Goal: Information Seeking & Learning: Learn about a topic

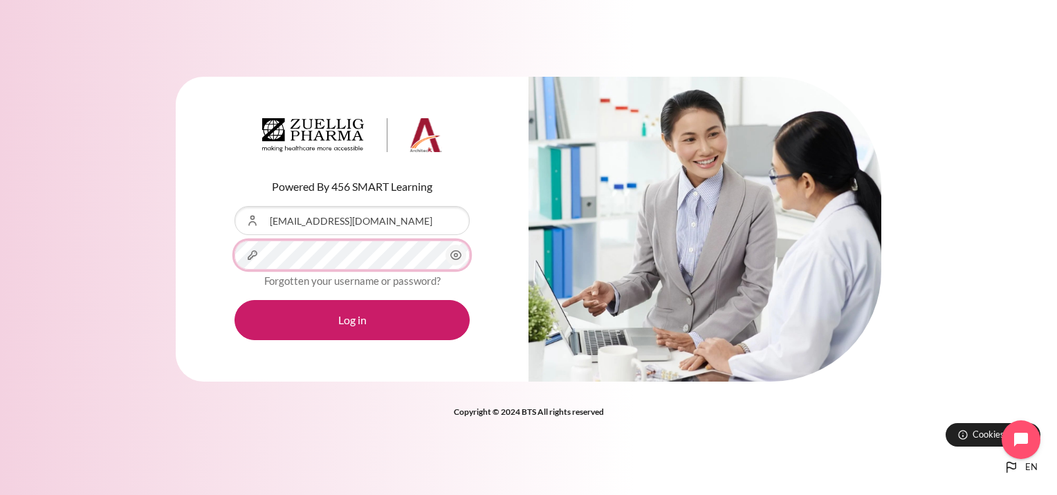
click at [234, 300] on button "Log in" at bounding box center [351, 320] width 235 height 40
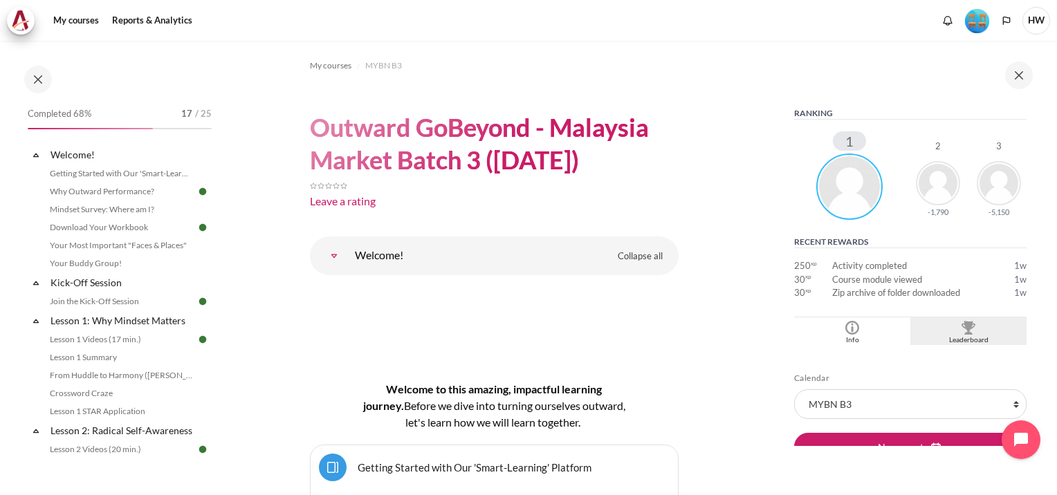
scroll to position [277, 0]
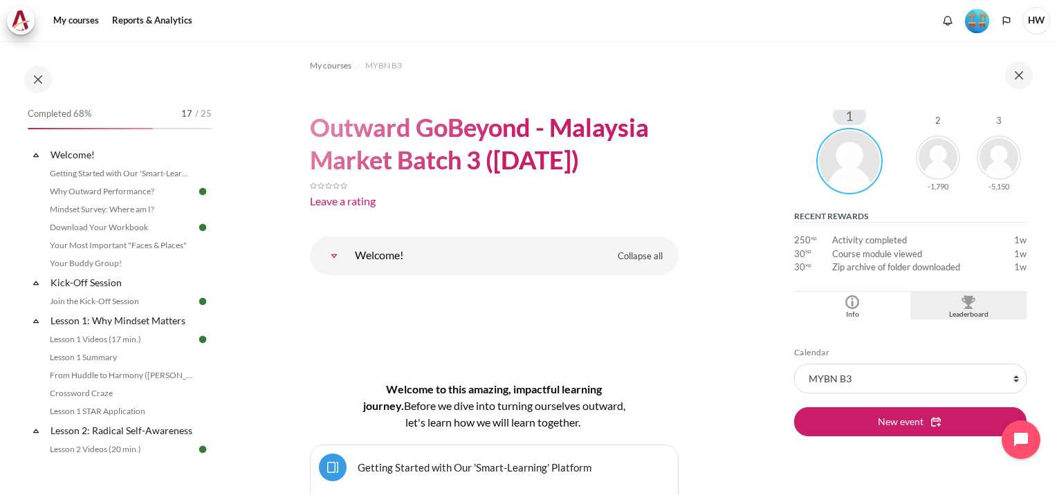
click at [961, 303] on img "Blocks" at bounding box center [968, 302] width 14 height 14
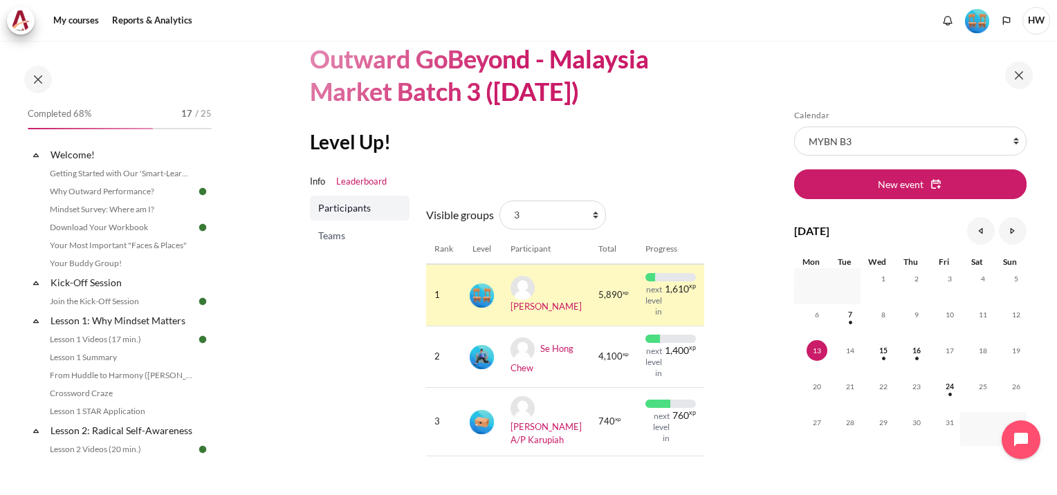
scroll to position [69, 0]
click at [593, 212] on select "All participants 3 1 2 3 4" at bounding box center [552, 214] width 107 height 29
select select "4961"
click at [499, 200] on select "All participants 3 1 2 3 4" at bounding box center [552, 214] width 107 height 29
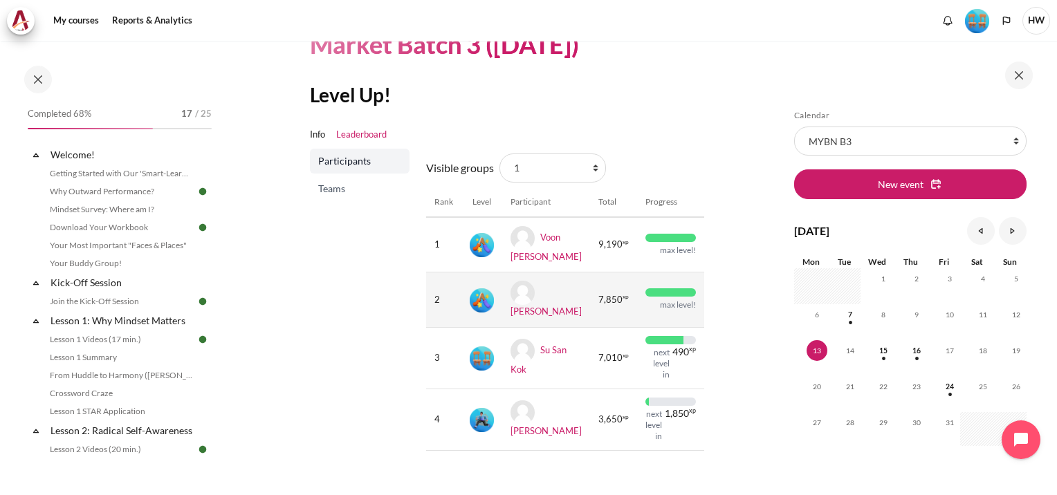
scroll to position [138, 0]
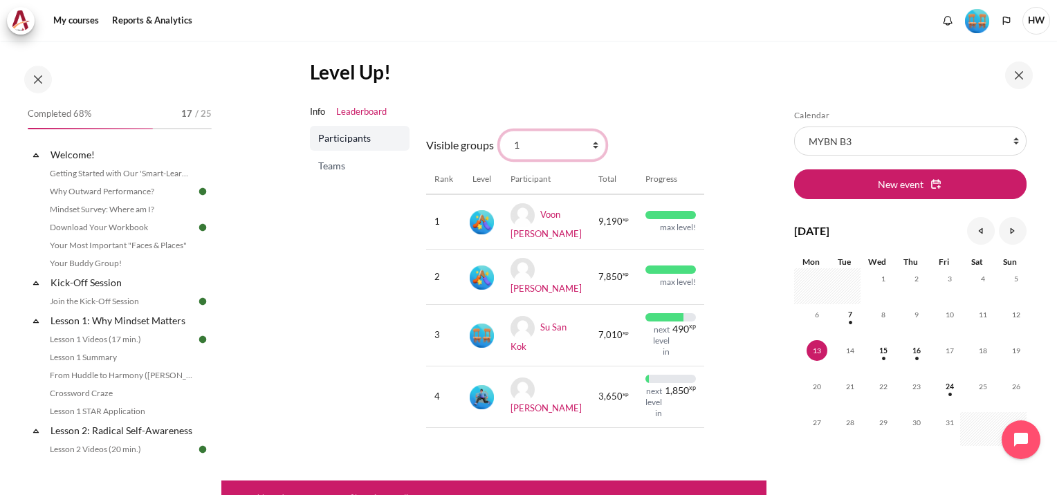
click at [591, 141] on select "All participants 3 1 2 3 4" at bounding box center [552, 145] width 107 height 29
select select "4962"
click at [499, 131] on select "All participants 3 1 2 3 4" at bounding box center [552, 145] width 107 height 29
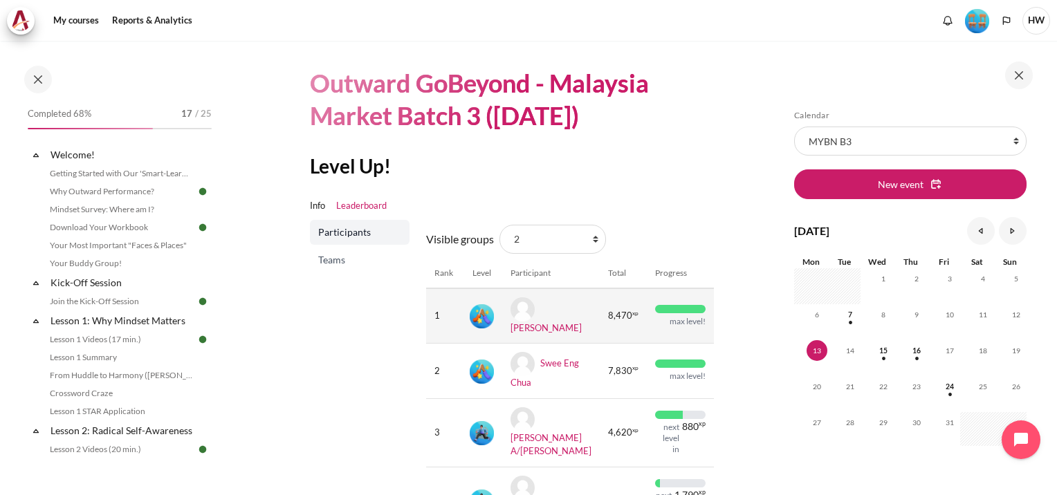
scroll to position [69, 0]
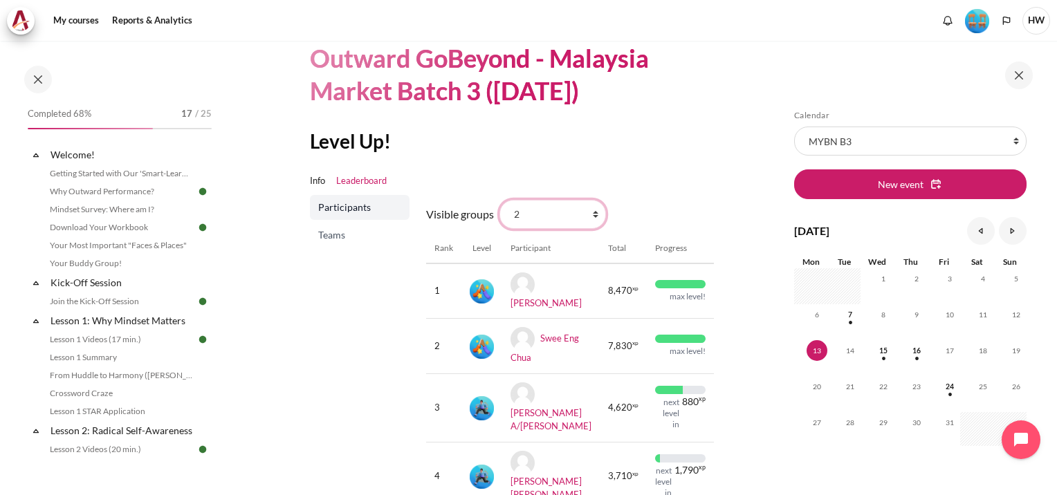
click at [591, 214] on select "All participants 3 1 2 3 4" at bounding box center [552, 214] width 107 height 29
select select "4979"
click at [499, 200] on select "All participants 3 1 2 3 4" at bounding box center [552, 214] width 107 height 29
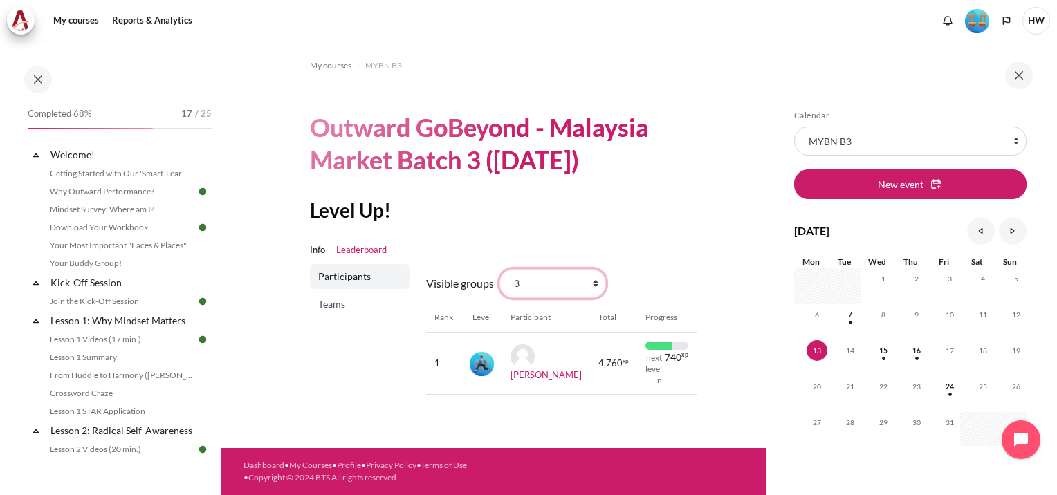
click at [593, 285] on select "All participants 3 1 2 3 4" at bounding box center [552, 283] width 107 height 29
select select "4964"
click at [499, 269] on select "All participants 3 1 2 3 4" at bounding box center [552, 283] width 107 height 29
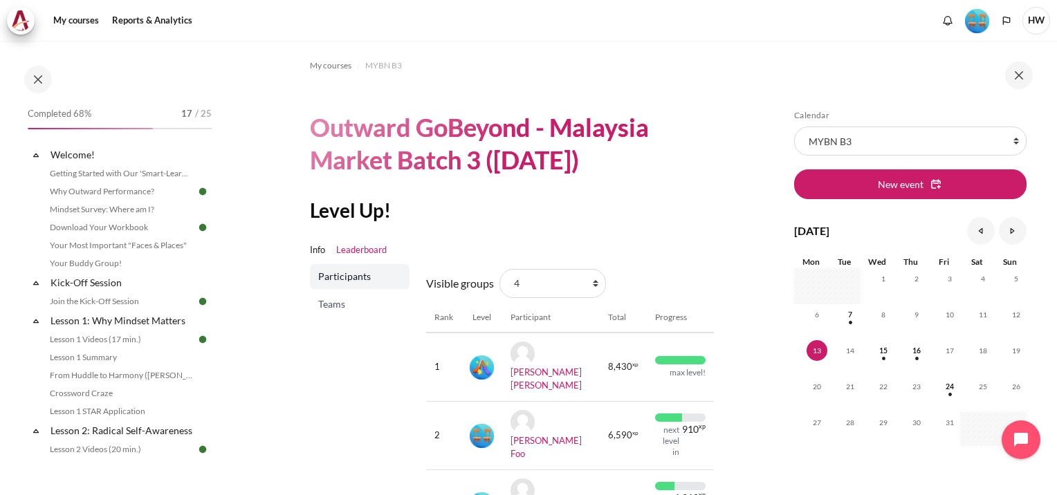
scroll to position [122, 0]
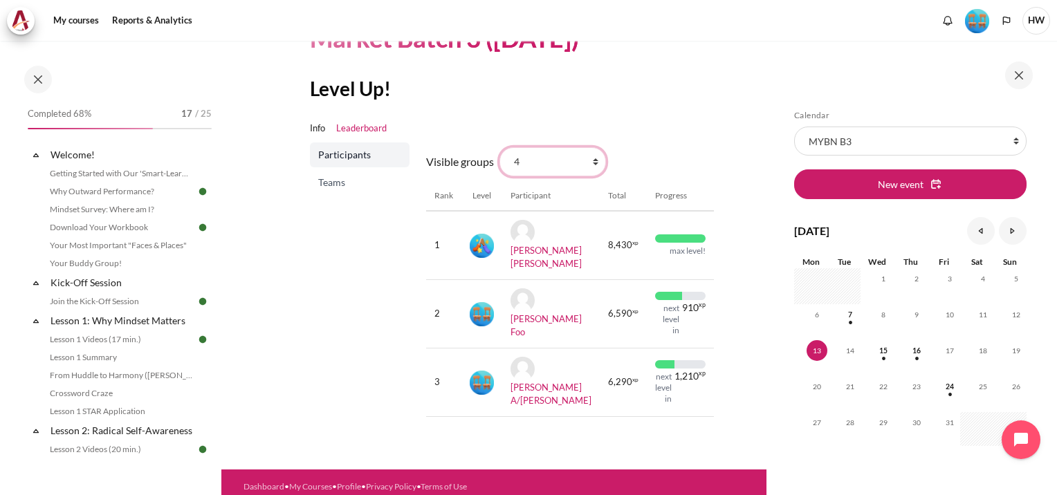
click at [595, 162] on select "All participants 3 1 2 3 4" at bounding box center [552, 161] width 107 height 29
select select "4963"
click at [499, 147] on select "All participants 3 1 2 3 4" at bounding box center [552, 161] width 107 height 29
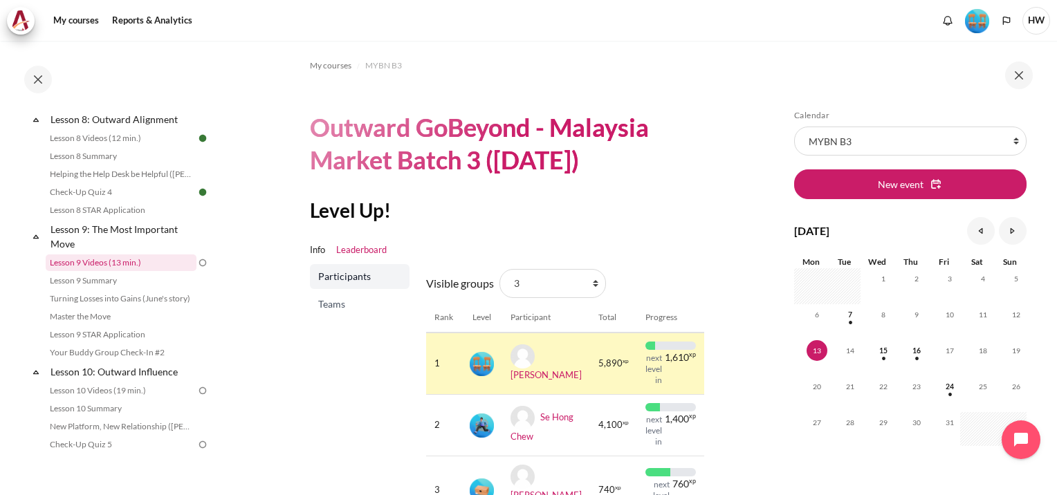
scroll to position [1038, 0]
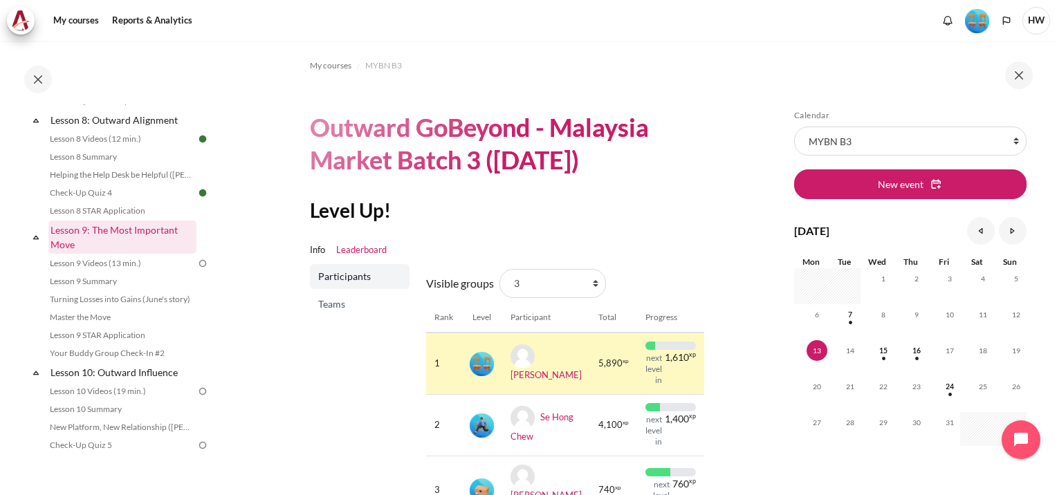
click at [119, 252] on link "Lesson 9: The Most Important Move" at bounding box center [122, 237] width 148 height 33
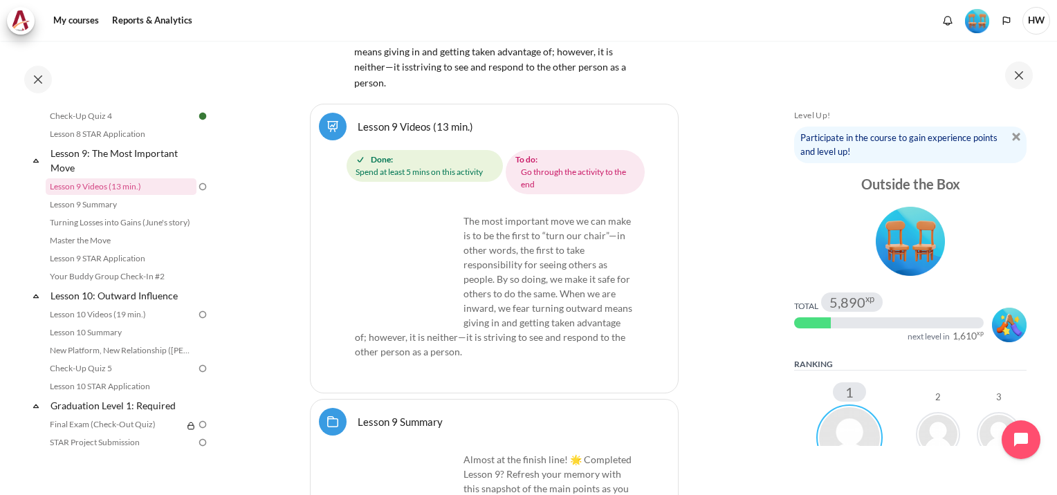
scroll to position [14262, 0]
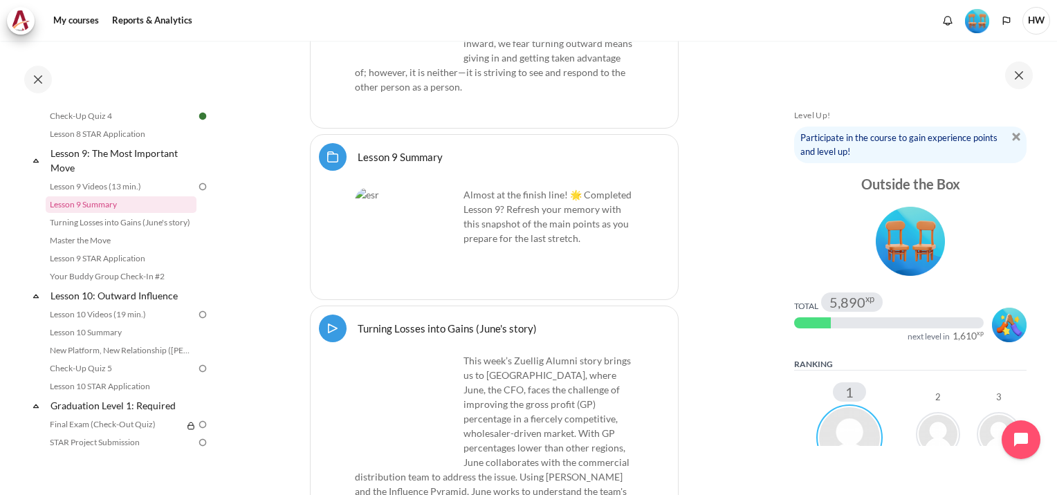
scroll to position [14400, 0]
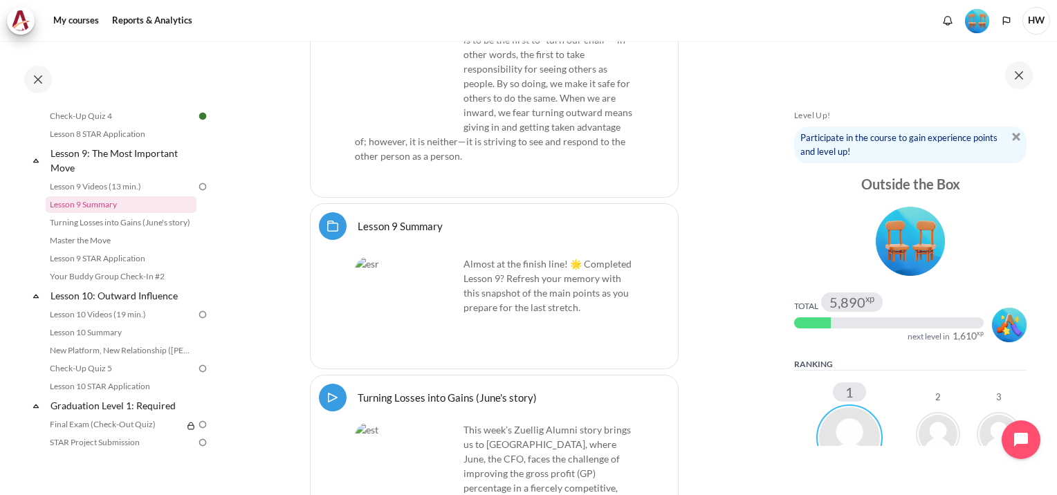
click at [432, 122] on img "Content" at bounding box center [407, 70] width 104 height 104
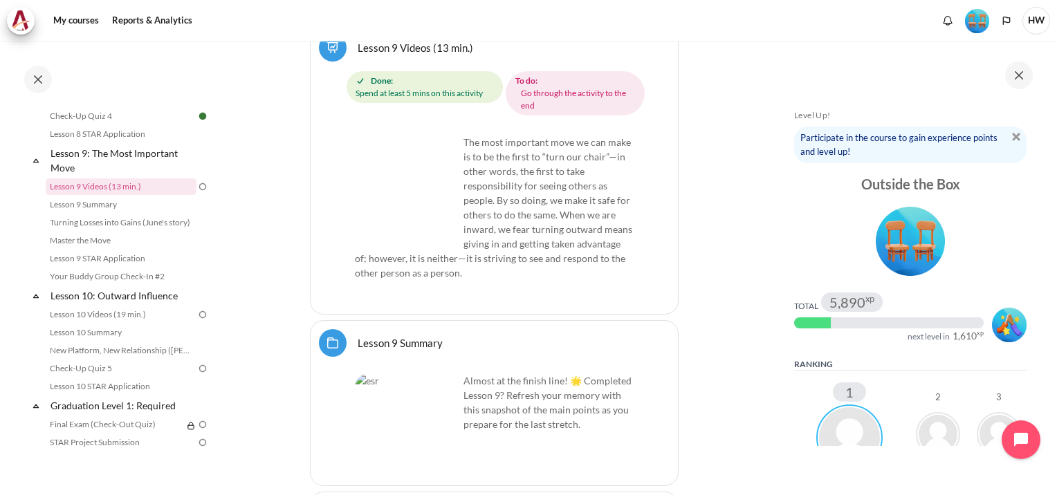
scroll to position [14262, 0]
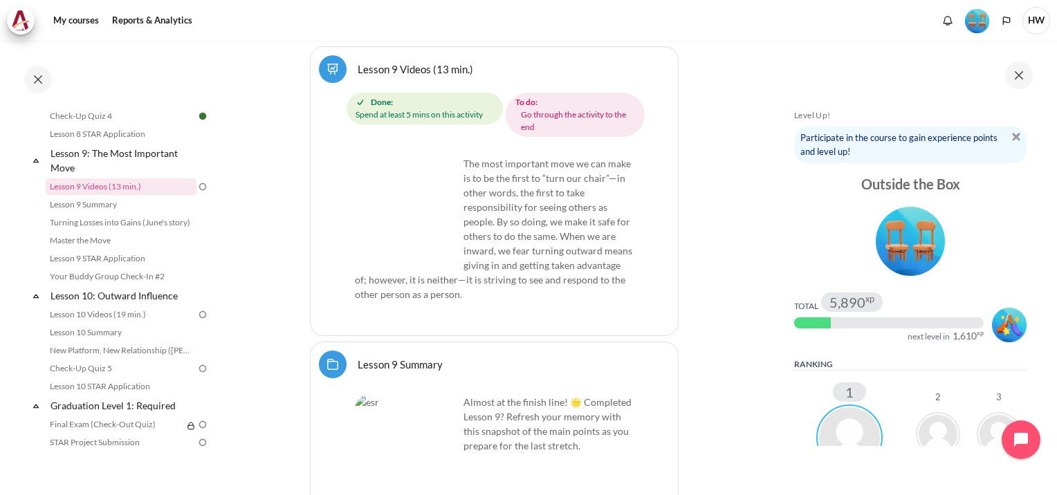
click at [358, 75] on link "Lesson 9 Videos (13 min.)" at bounding box center [416, 68] width 116 height 13
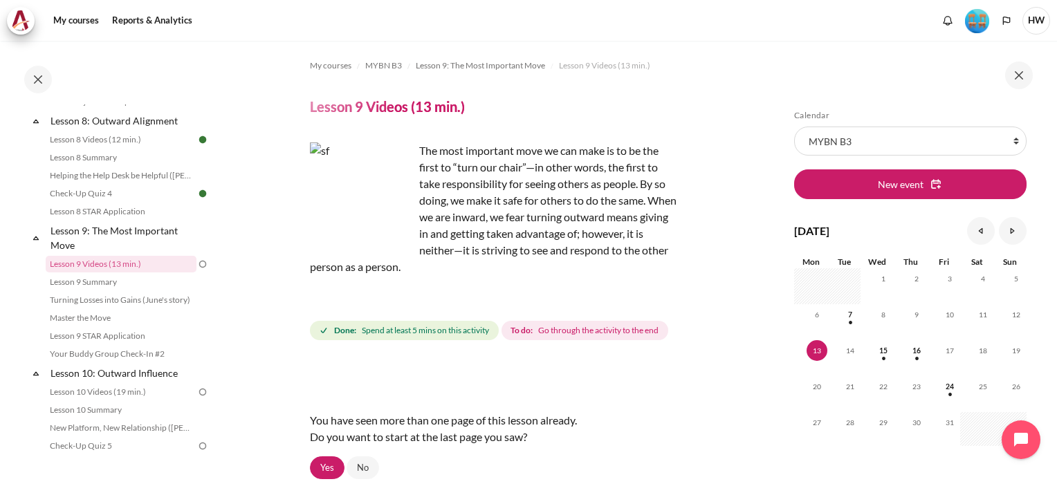
scroll to position [136, 0]
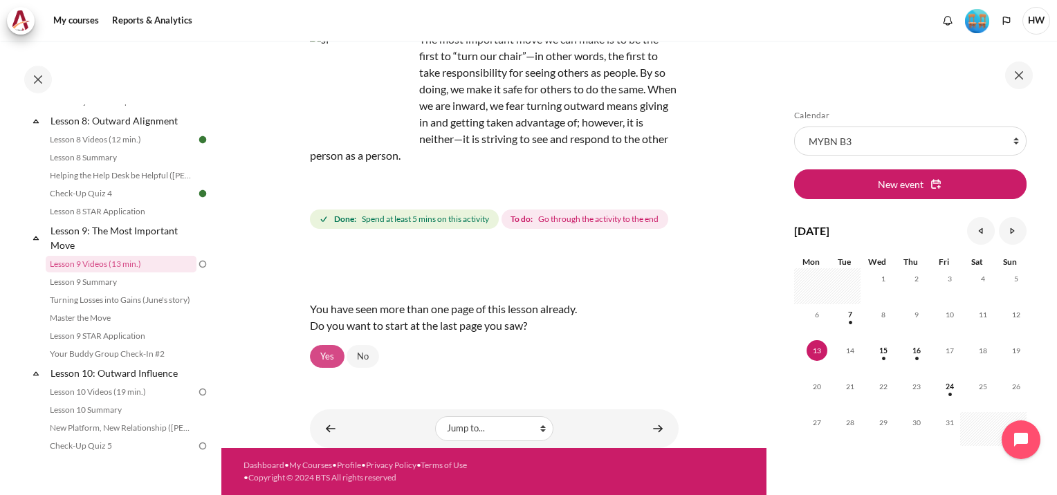
click at [322, 356] on link "Yes" at bounding box center [327, 357] width 35 height 24
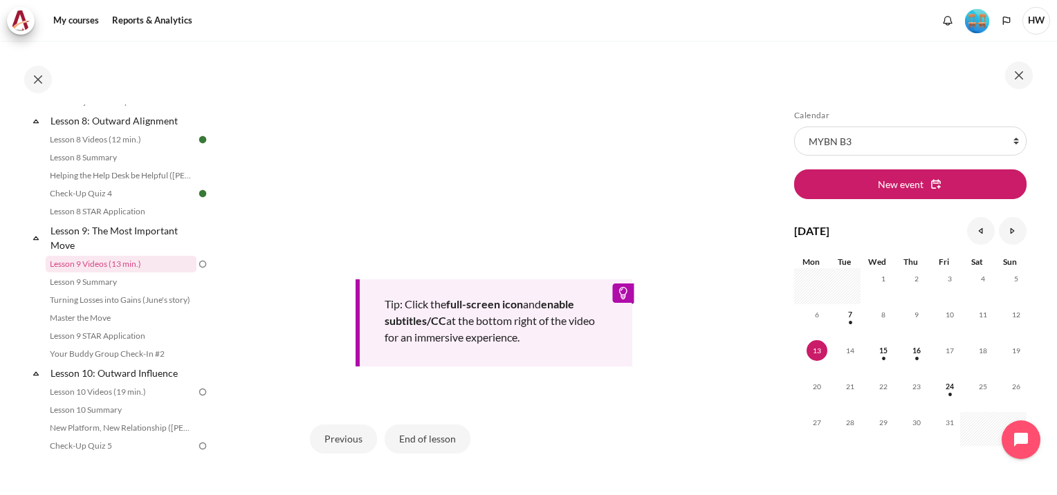
scroll to position [658, 0]
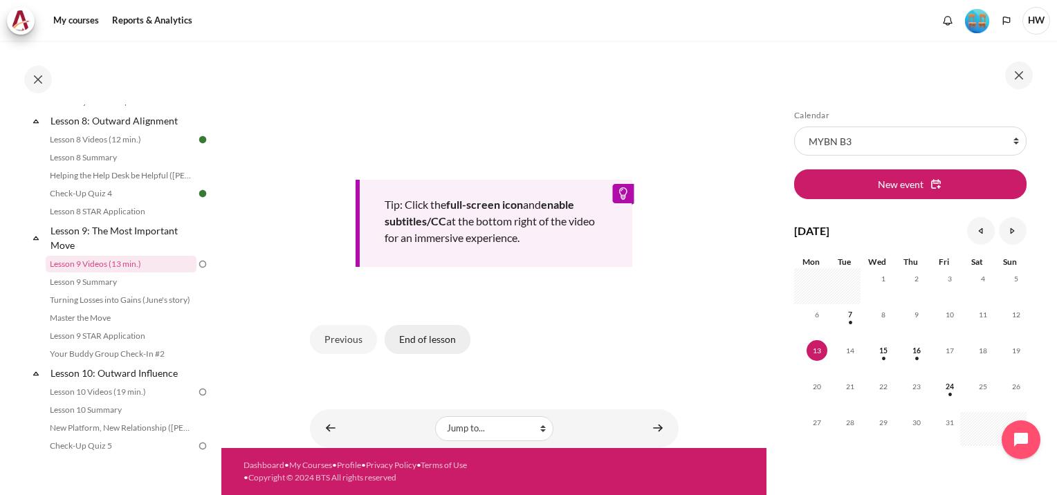
click at [448, 338] on button "End of lesson" at bounding box center [428, 339] width 86 height 29
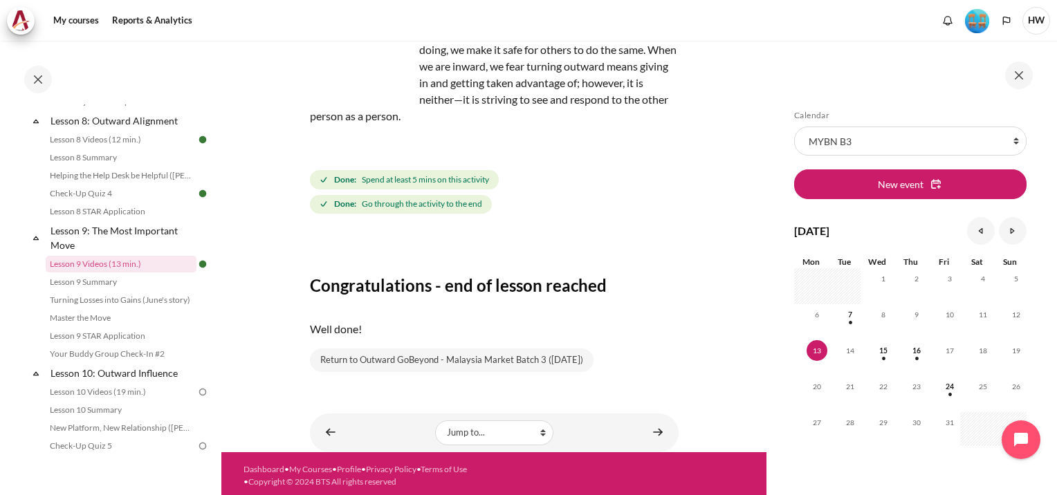
scroll to position [154, 0]
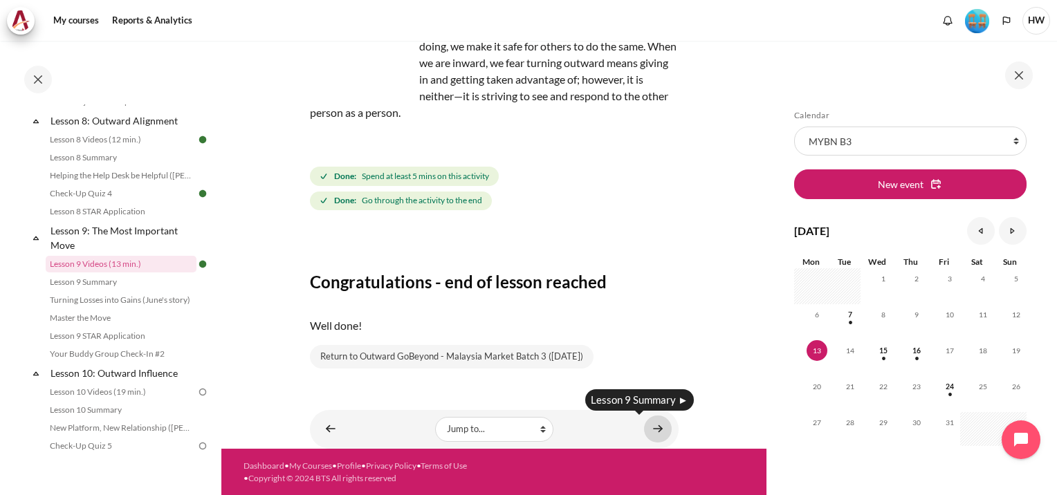
click at [652, 425] on link "Content" at bounding box center [658, 429] width 28 height 27
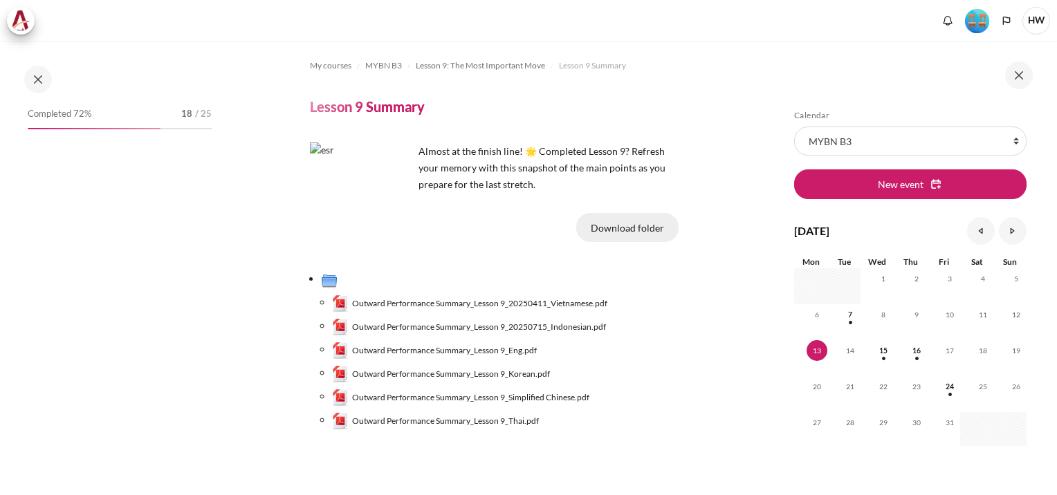
scroll to position [1054, 0]
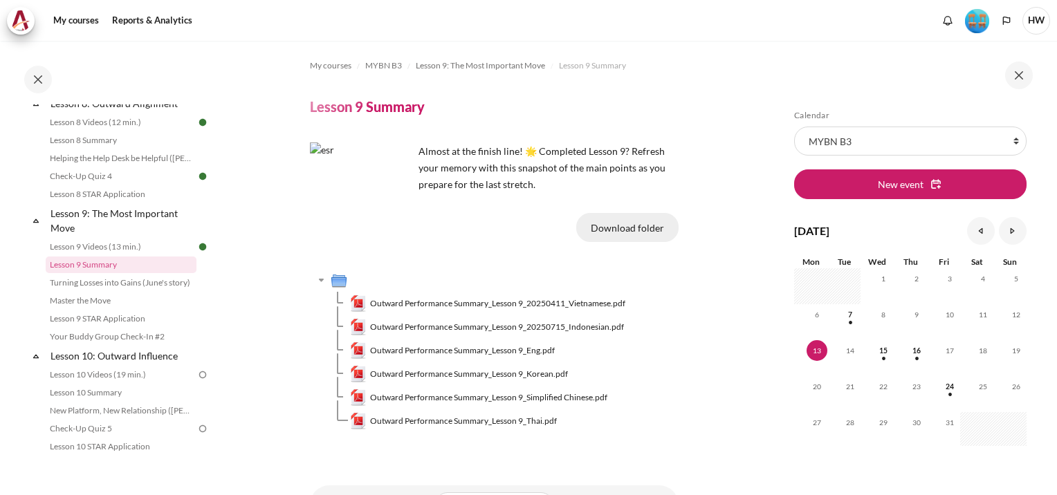
click at [640, 222] on button "Download folder" at bounding box center [627, 227] width 102 height 29
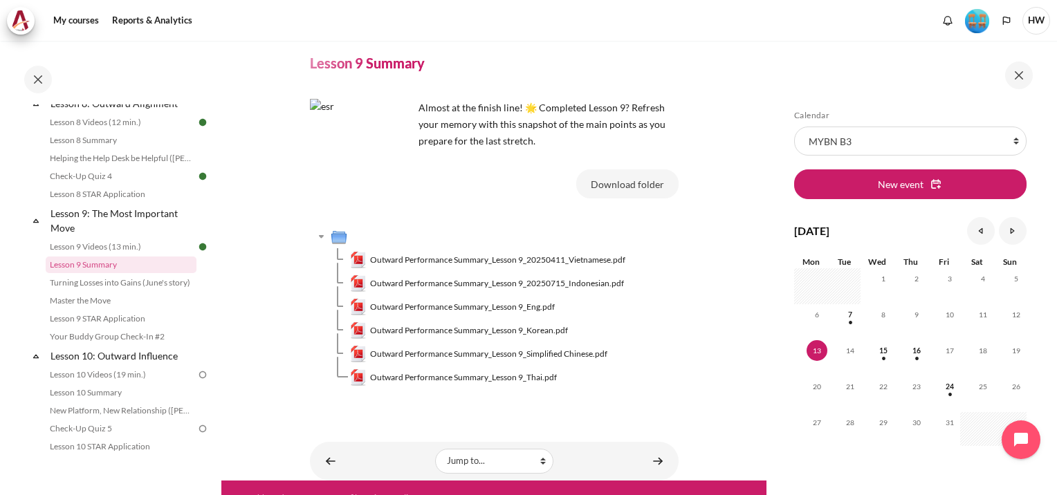
scroll to position [76, 0]
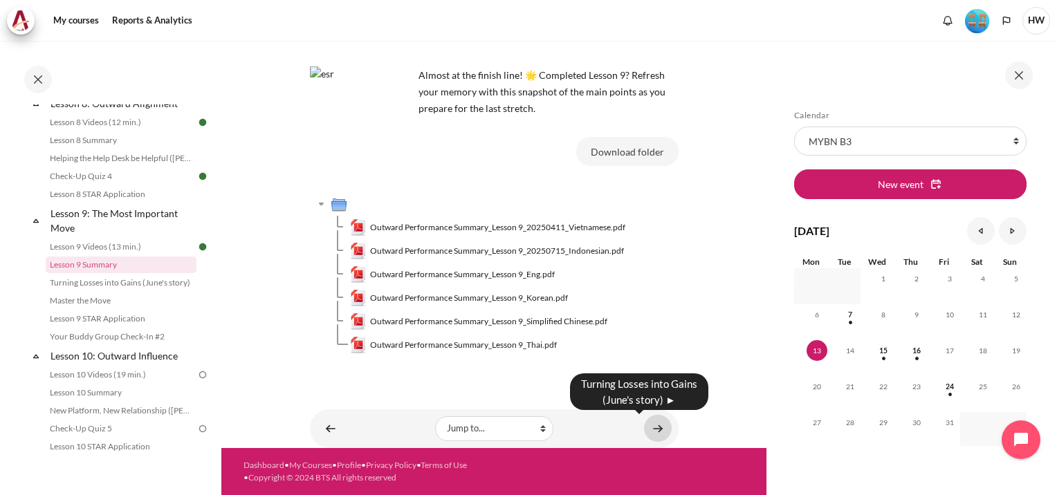
click at [647, 426] on link "Content" at bounding box center [658, 428] width 28 height 27
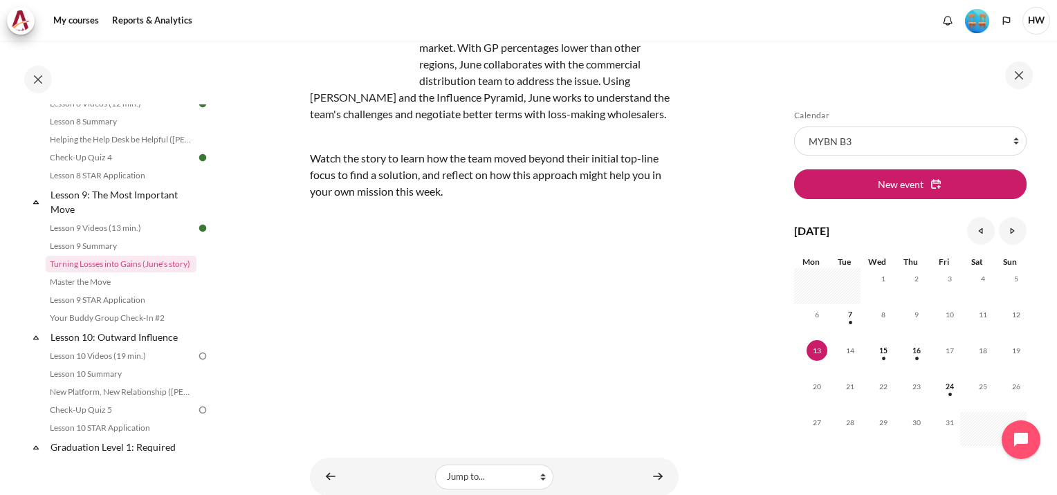
scroll to position [230, 0]
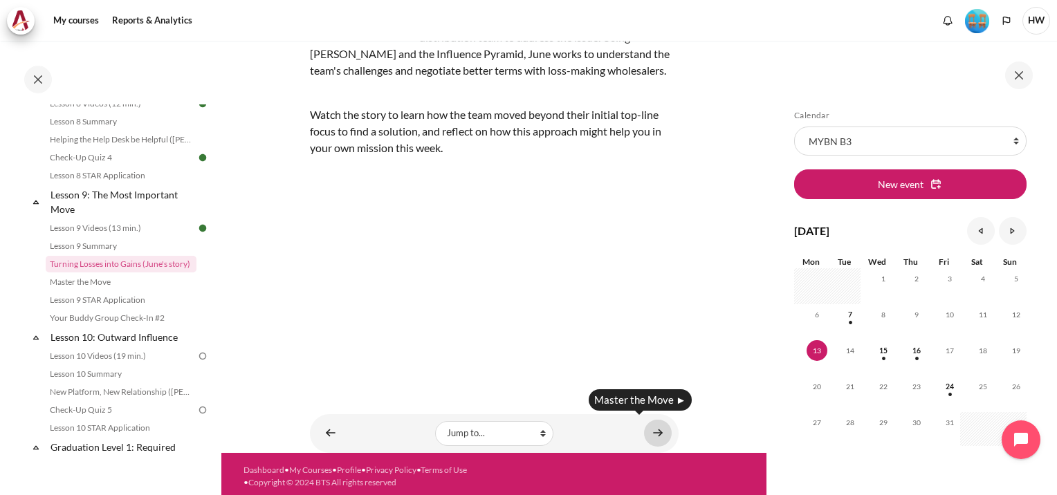
click at [656, 423] on link "Content" at bounding box center [658, 433] width 28 height 27
click at [655, 424] on link "Content" at bounding box center [658, 433] width 28 height 27
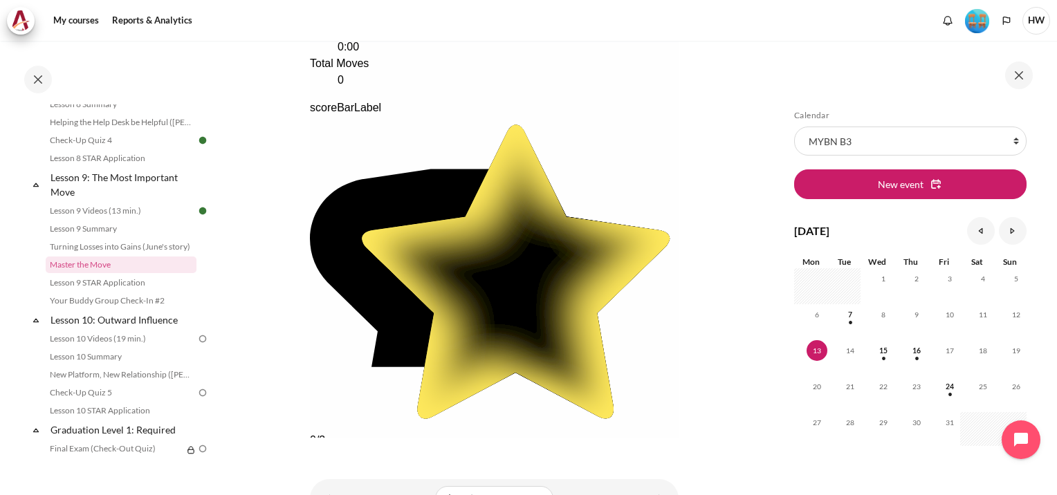
scroll to position [302, 0]
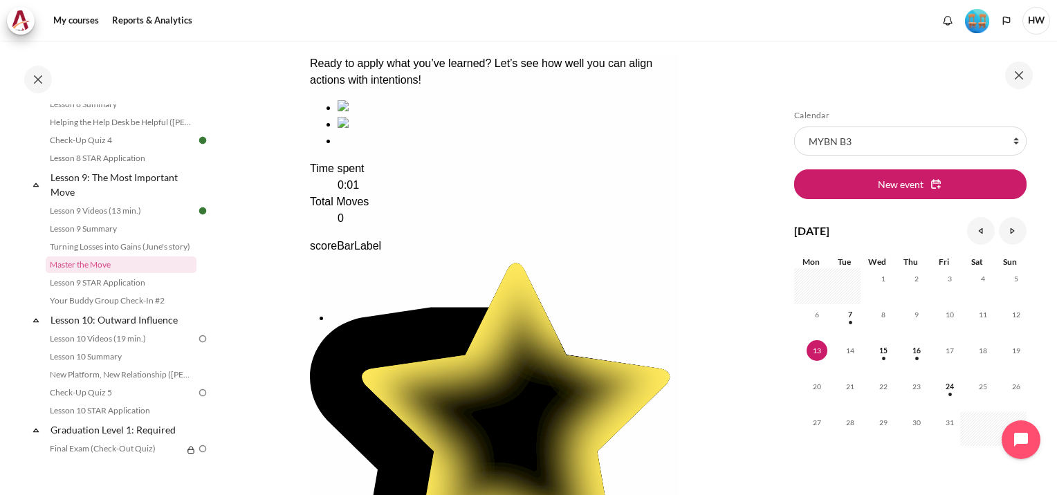
drag, startPoint x: 380, startPoint y: 311, endPoint x: 372, endPoint y: 340, distance: 30.2
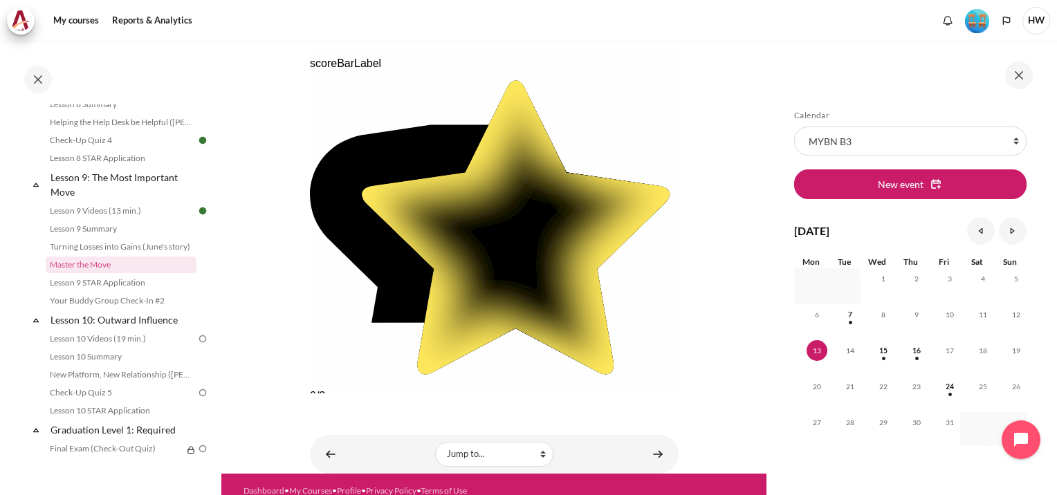
scroll to position [509, 0]
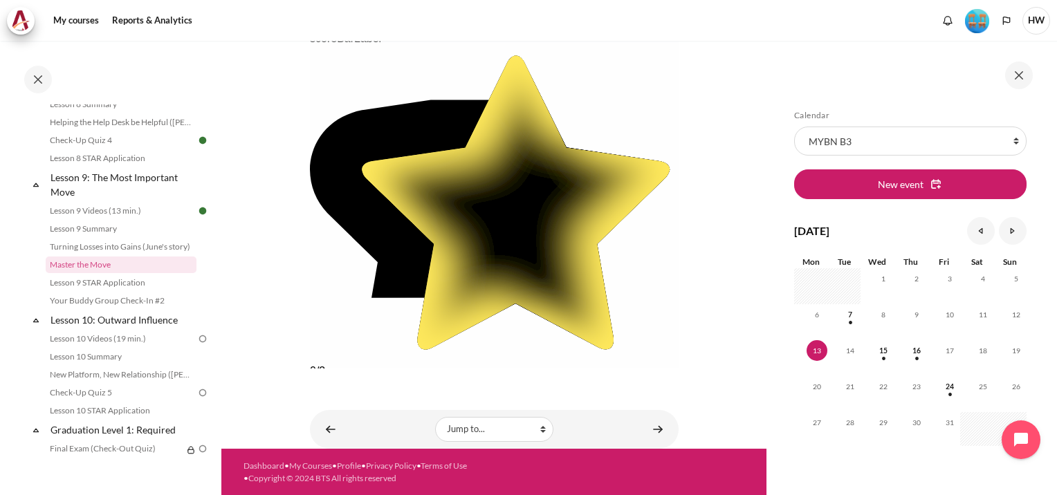
click at [347, 381] on button "Check" at bounding box center [327, 388] width 37 height 15
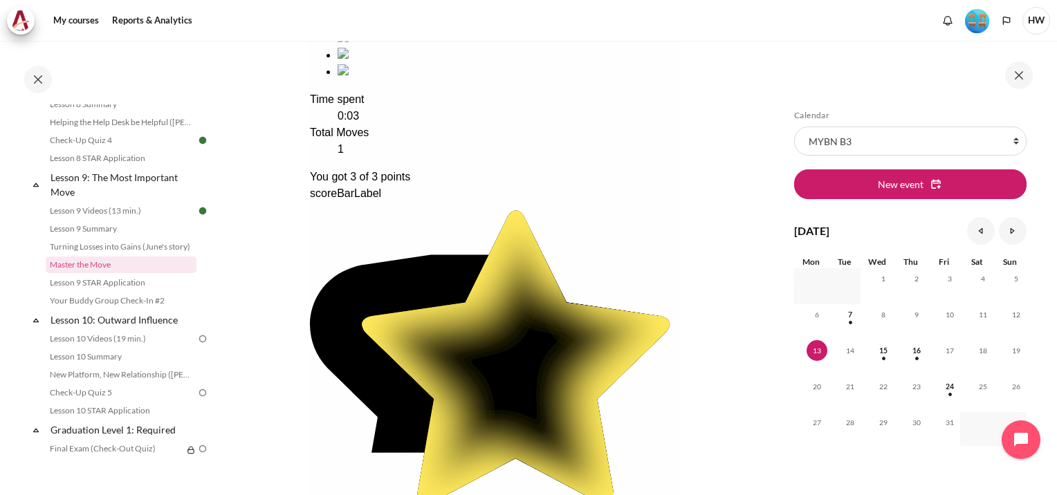
scroll to position [516, 0]
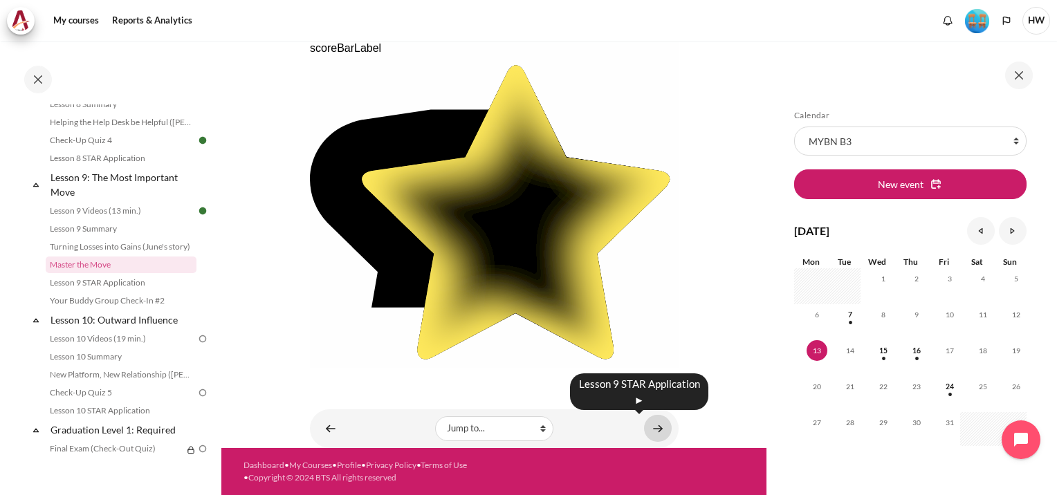
click at [649, 426] on link "Content" at bounding box center [658, 428] width 28 height 27
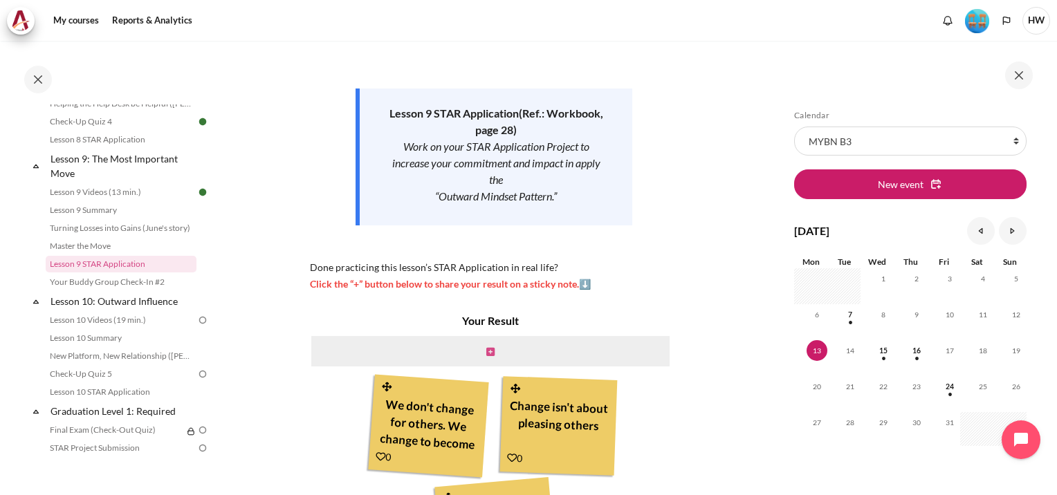
click at [486, 351] on icon "Content" at bounding box center [490, 352] width 8 height 10
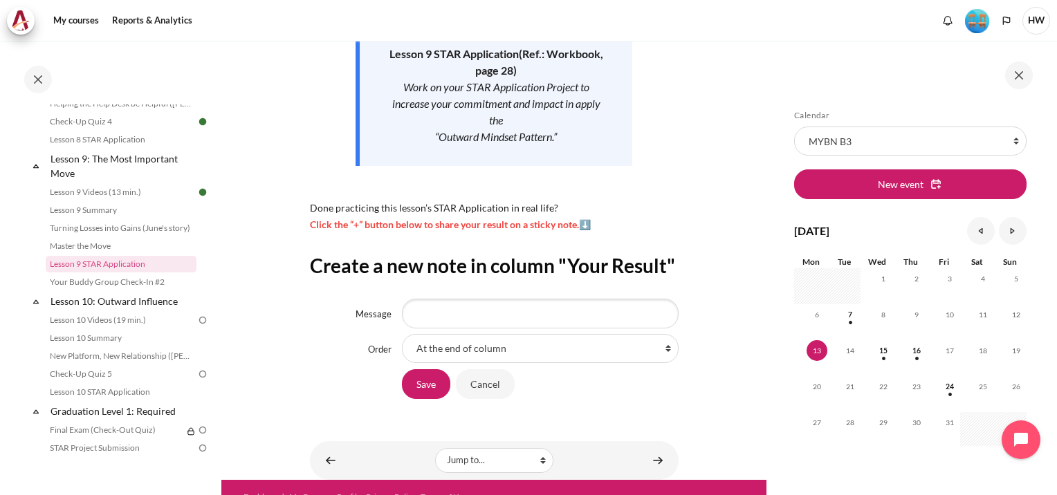
scroll to position [297, 0]
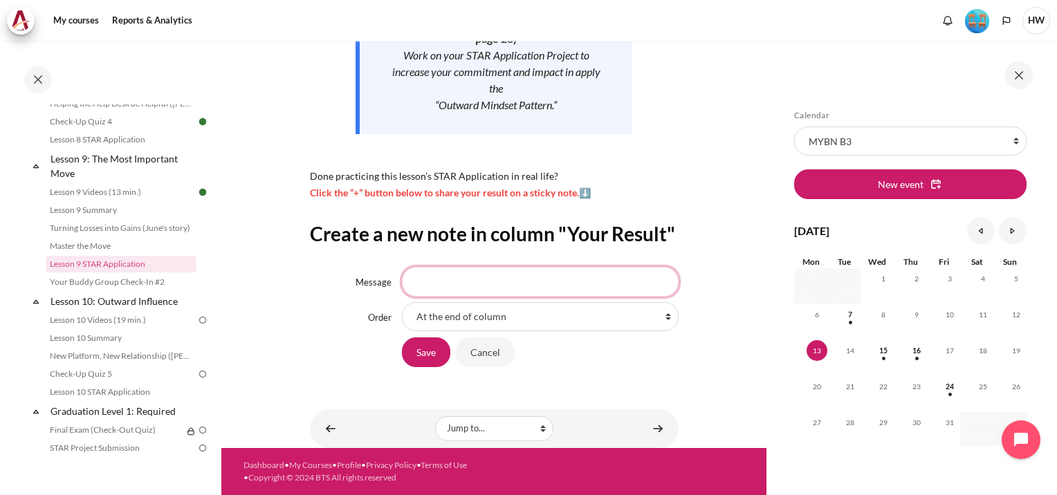
click at [548, 282] on input "Message" at bounding box center [540, 281] width 277 height 29
type input "C"
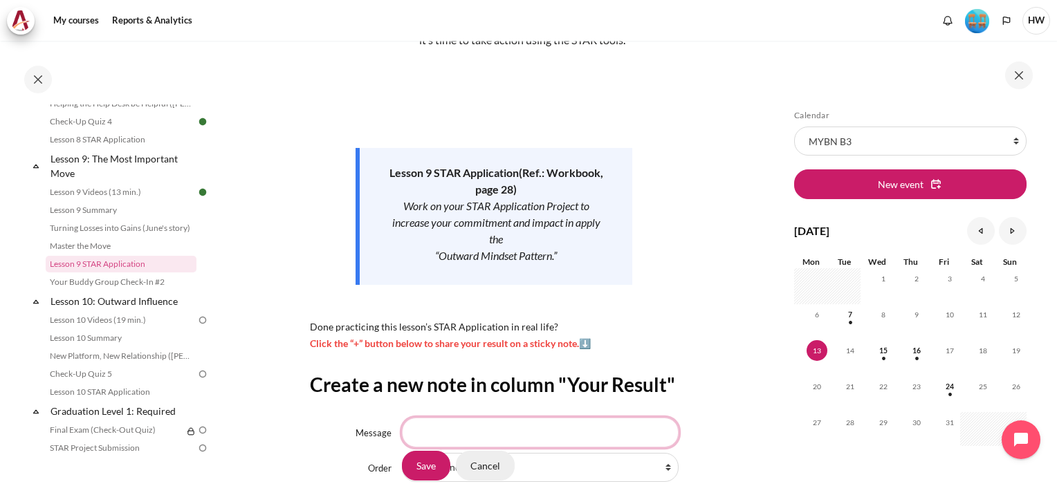
scroll to position [21, 0]
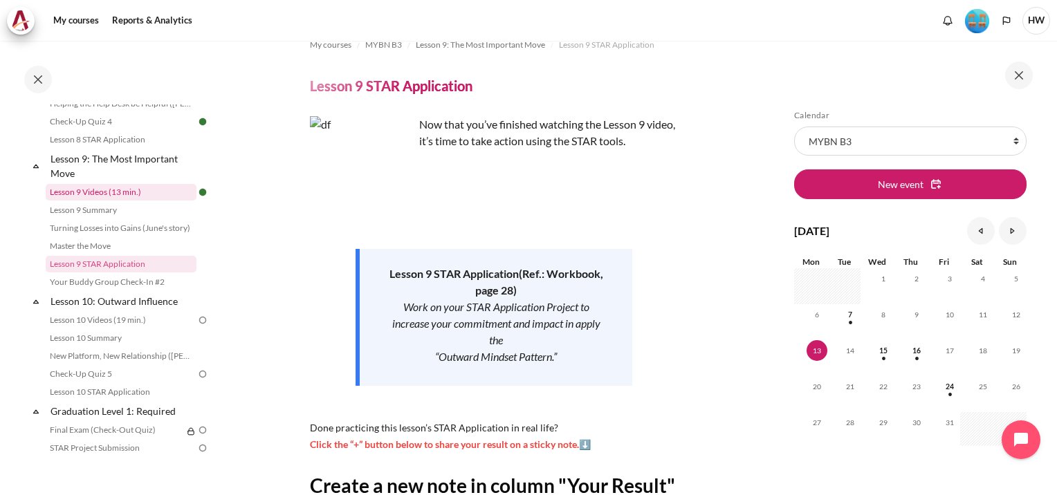
click at [97, 201] on link "Lesson 9 Videos (13 min.)" at bounding box center [121, 192] width 151 height 17
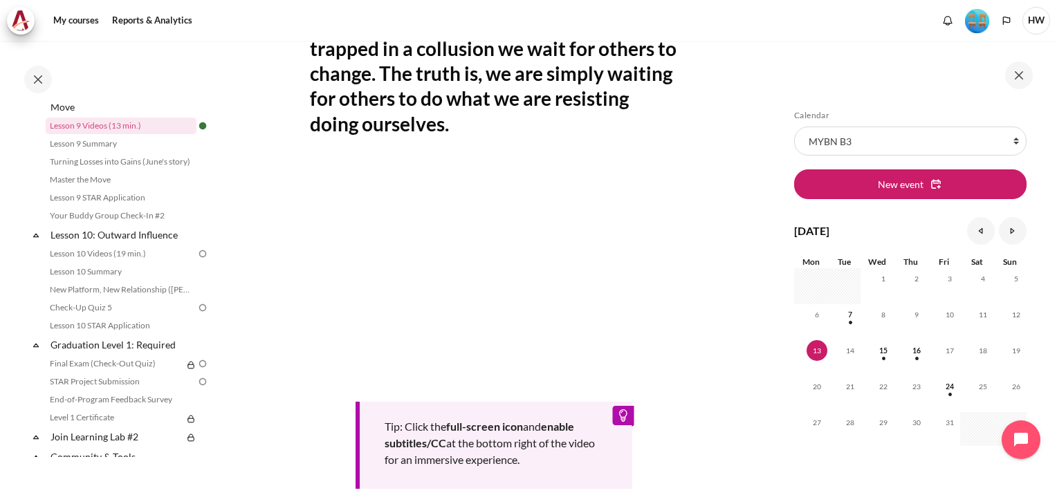
scroll to position [623, 0]
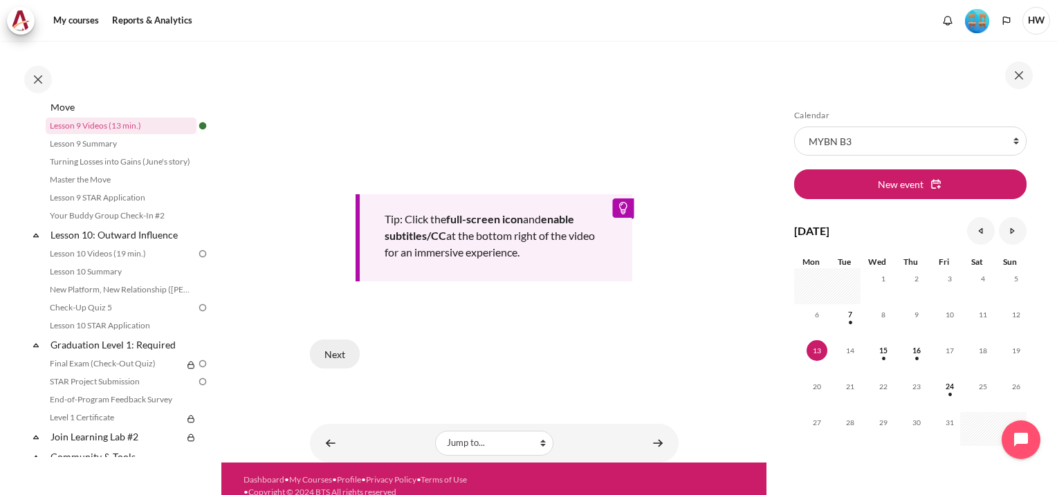
click at [331, 351] on button "Next" at bounding box center [335, 354] width 50 height 29
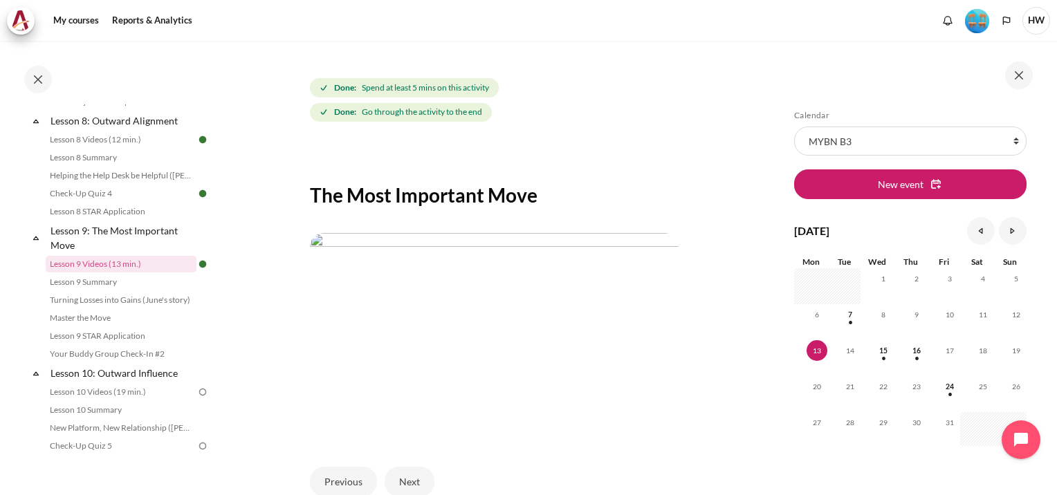
scroll to position [277, 0]
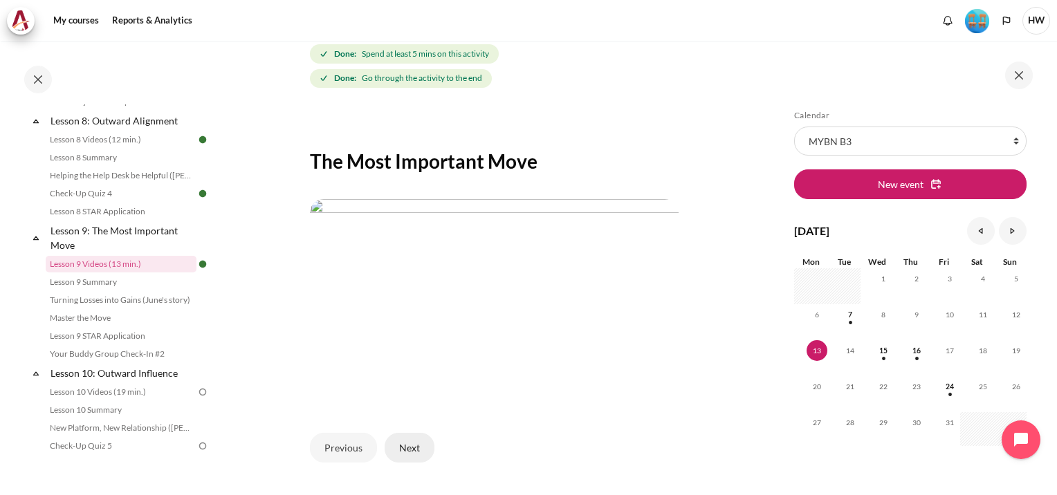
click at [407, 443] on button "Next" at bounding box center [410, 447] width 50 height 29
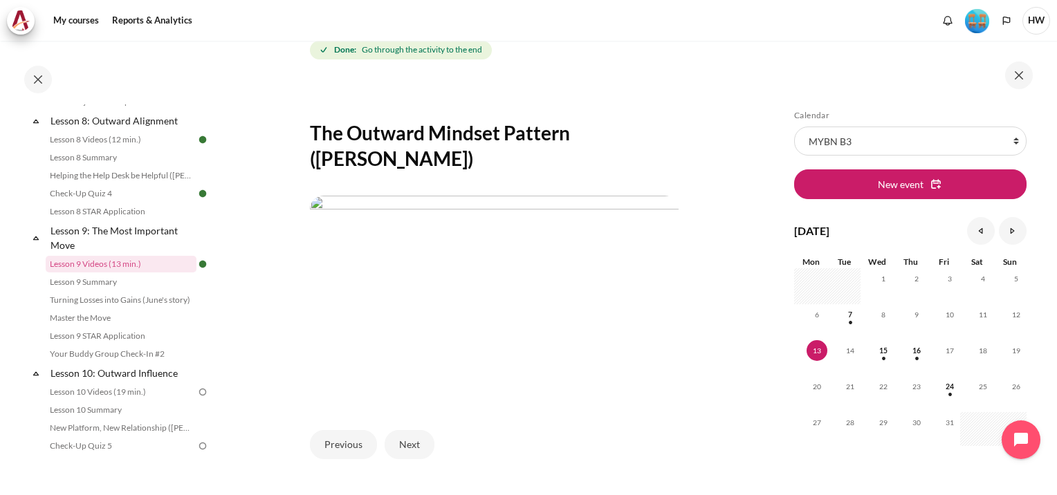
scroll to position [380, 0]
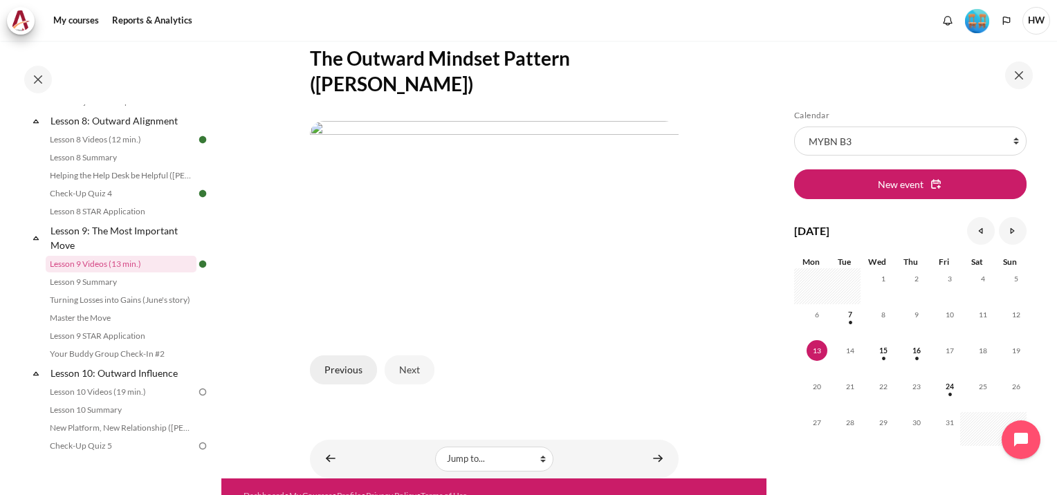
click at [338, 356] on button "Previous" at bounding box center [343, 370] width 67 height 29
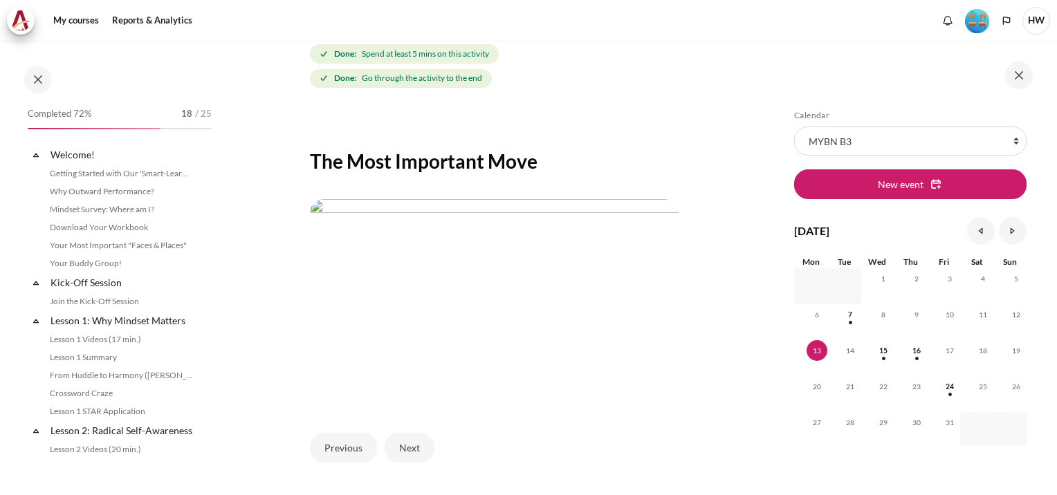
scroll to position [1037, 0]
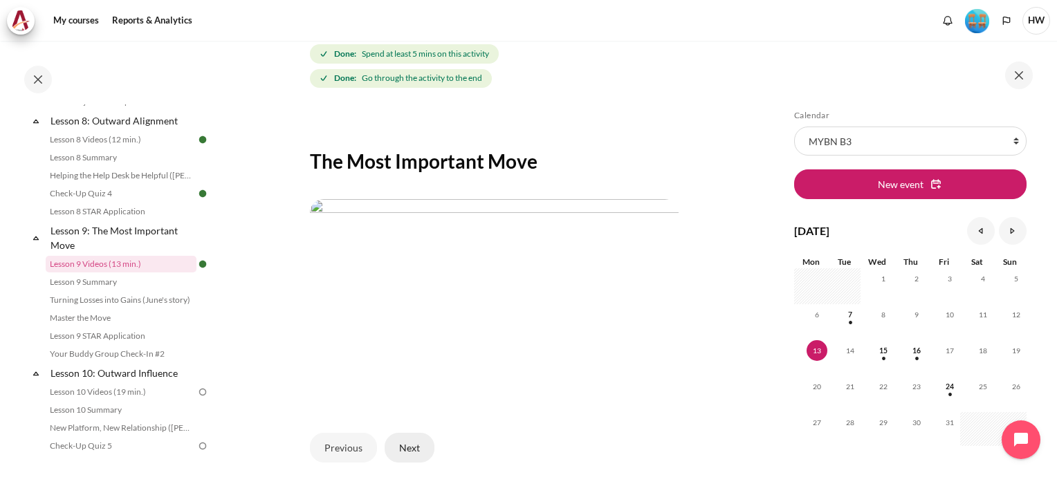
click at [403, 445] on button "Next" at bounding box center [410, 447] width 50 height 29
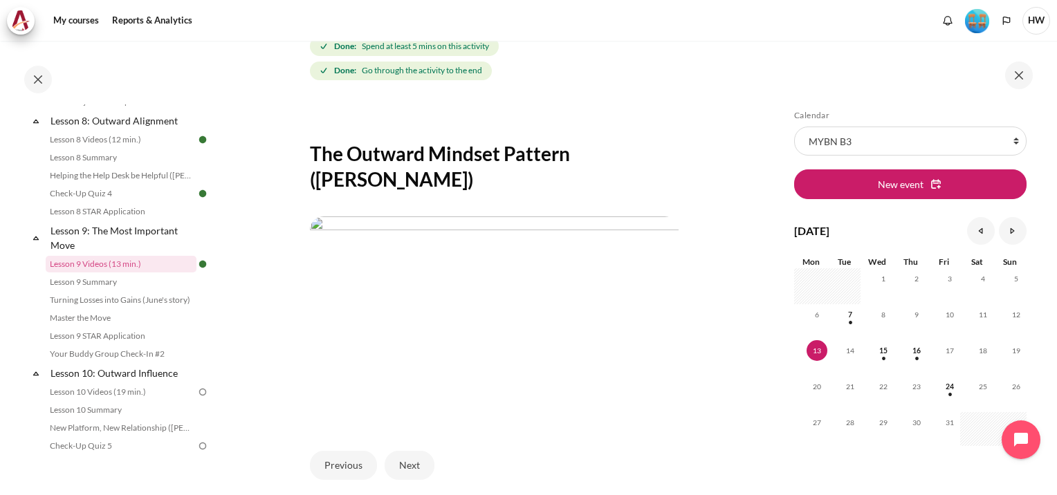
scroll to position [380, 0]
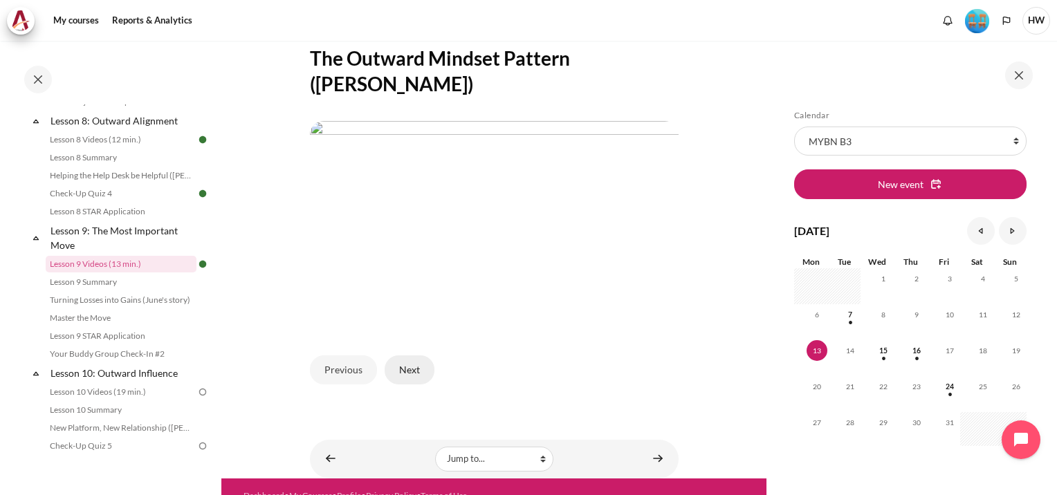
click at [395, 356] on button "Next" at bounding box center [410, 370] width 50 height 29
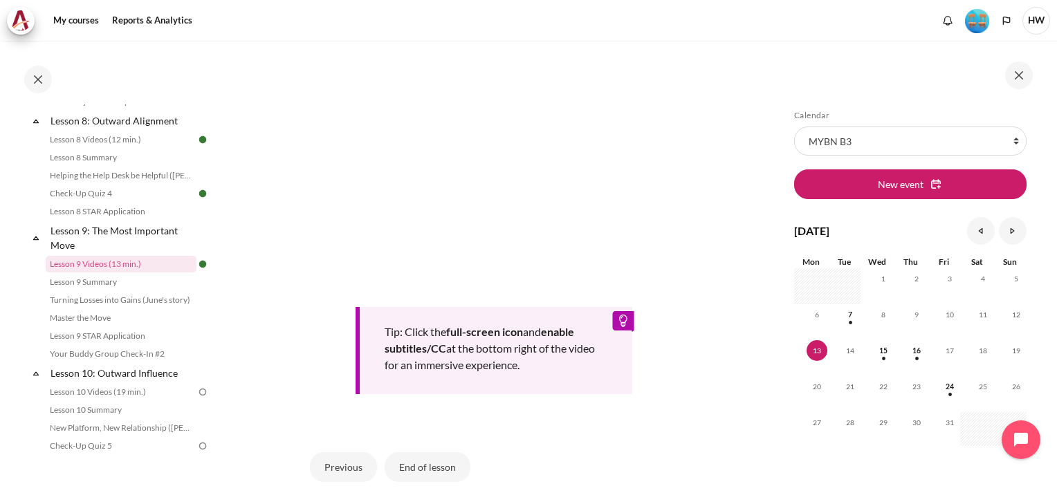
scroll to position [623, 0]
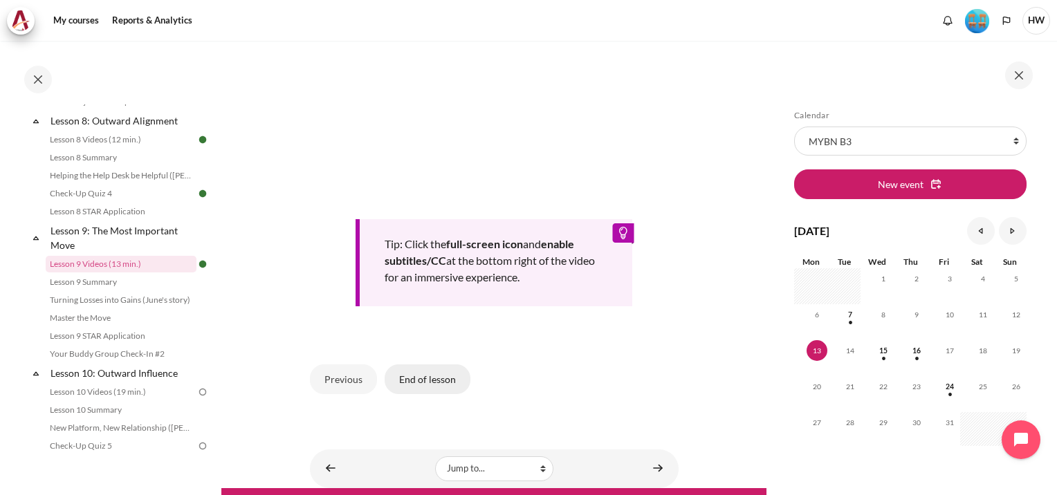
click at [400, 372] on button "End of lesson" at bounding box center [428, 379] width 86 height 29
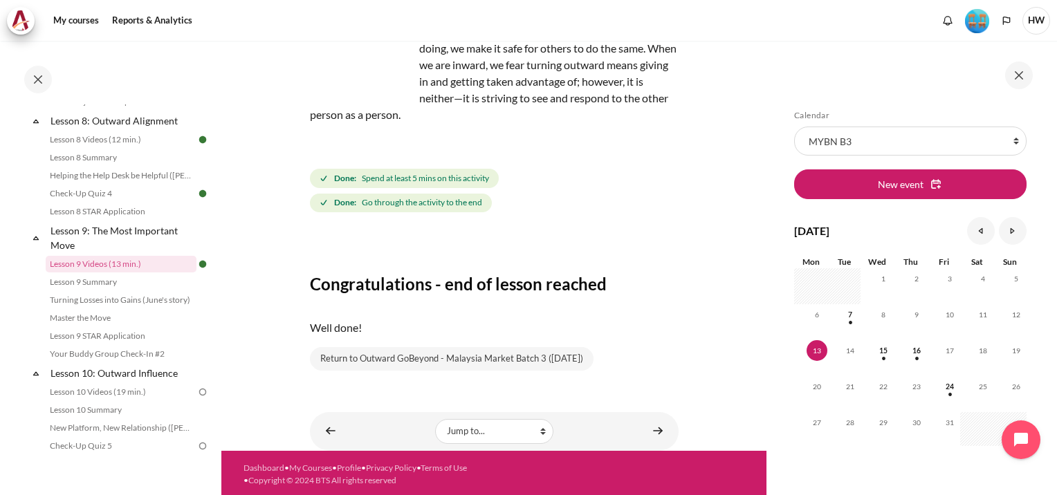
scroll to position [154, 0]
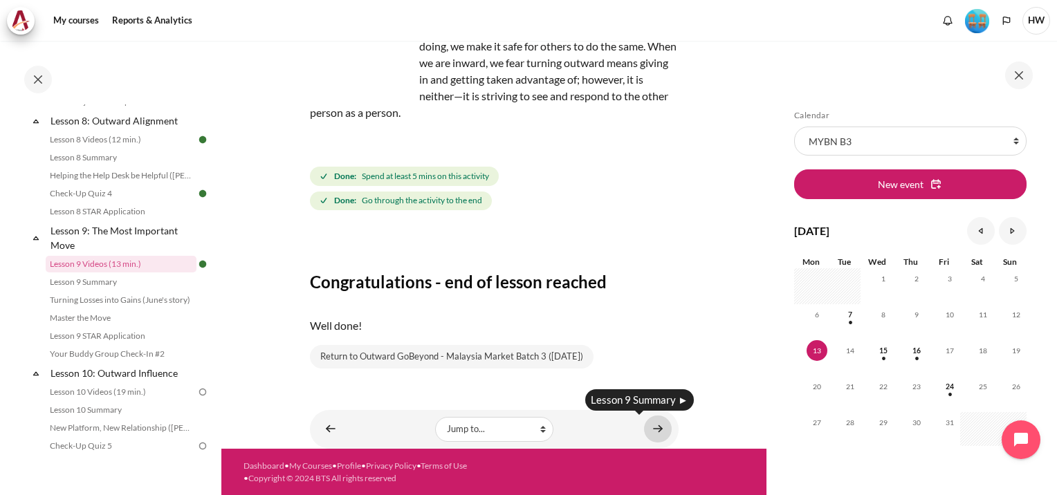
click at [647, 427] on link "Content" at bounding box center [658, 429] width 28 height 27
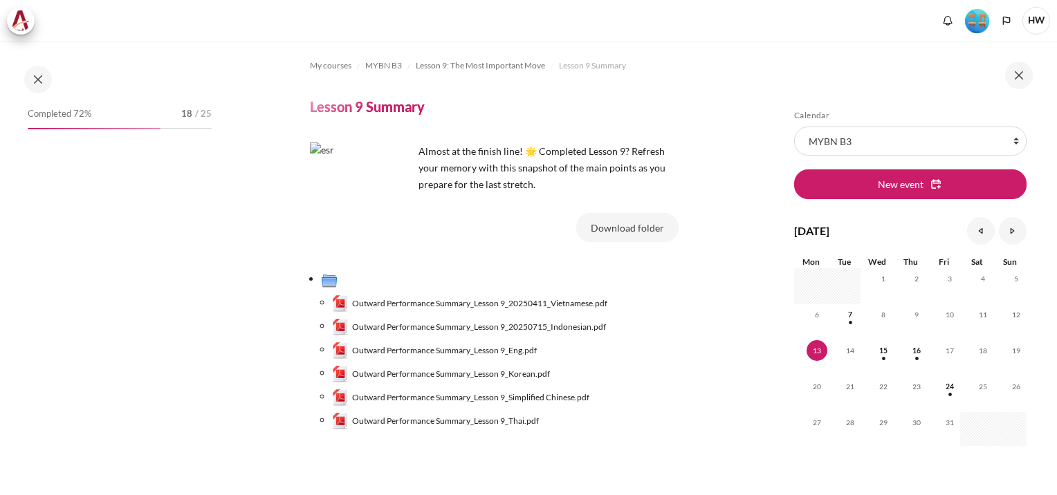
scroll to position [87, 0]
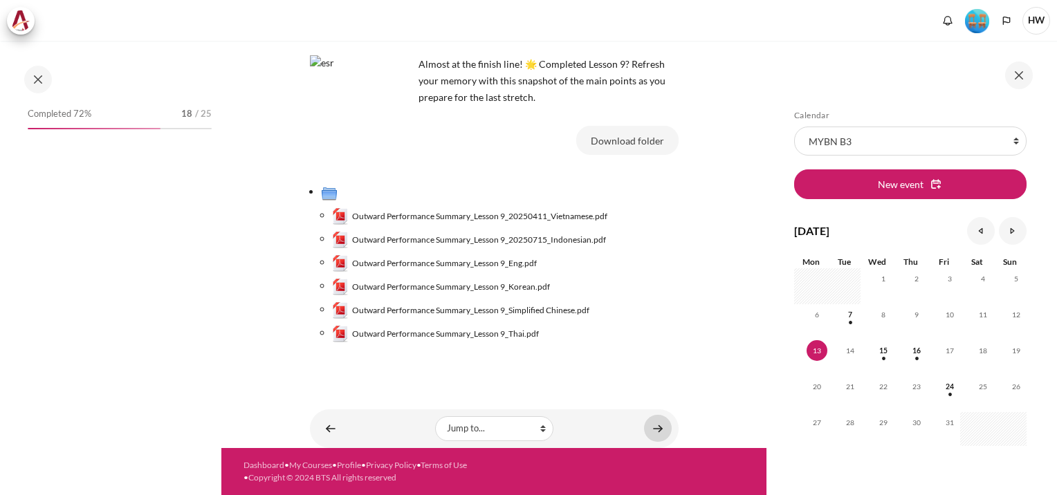
click at [647, 430] on link "Content" at bounding box center [658, 428] width 28 height 27
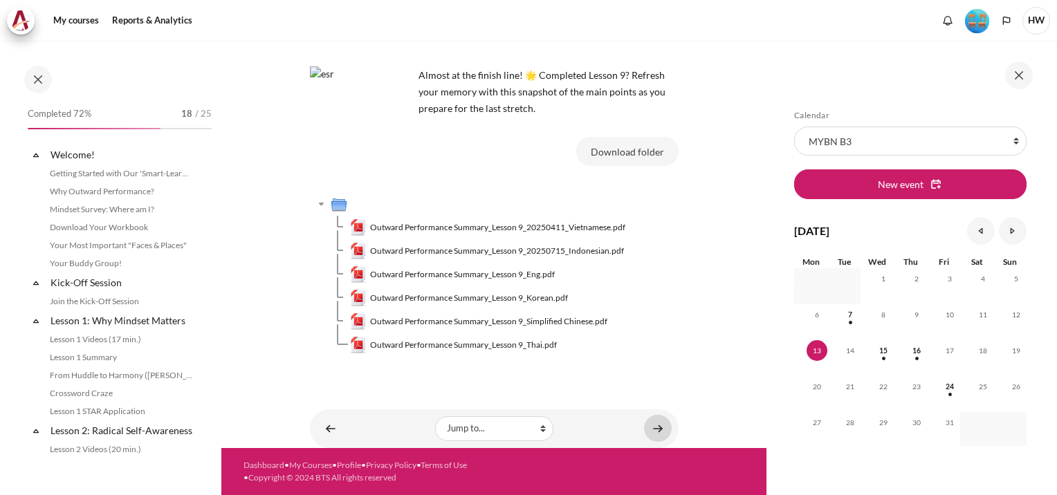
scroll to position [1054, 0]
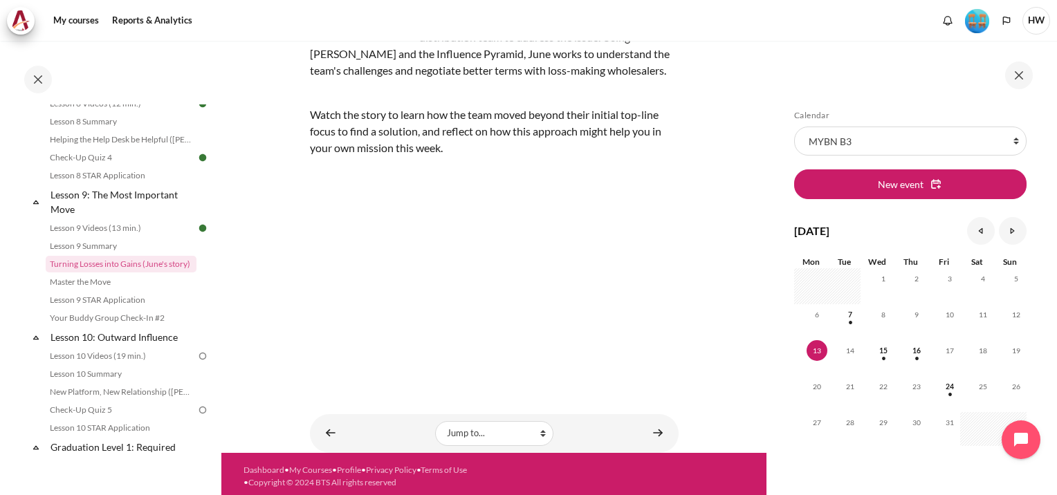
scroll to position [230, 0]
click at [657, 425] on link "Content" at bounding box center [658, 433] width 28 height 27
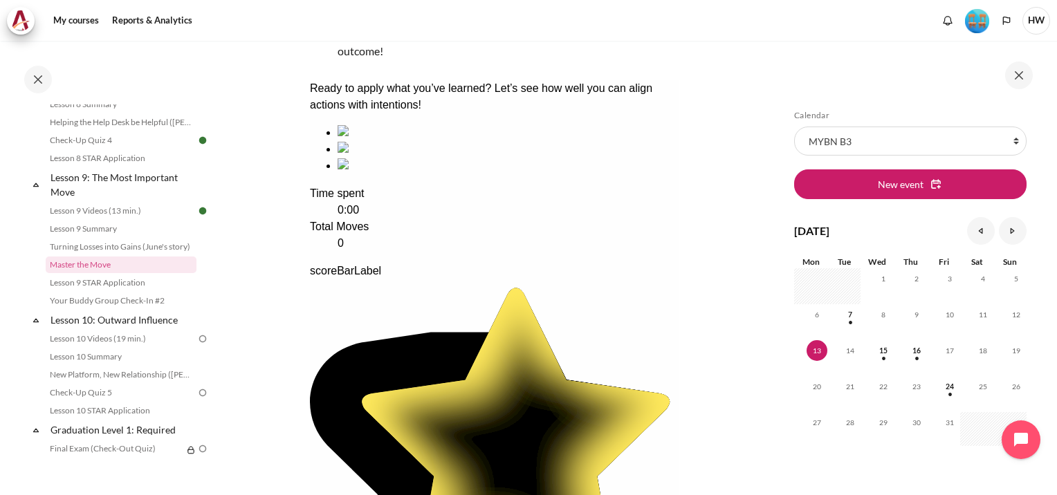
scroll to position [484, 0]
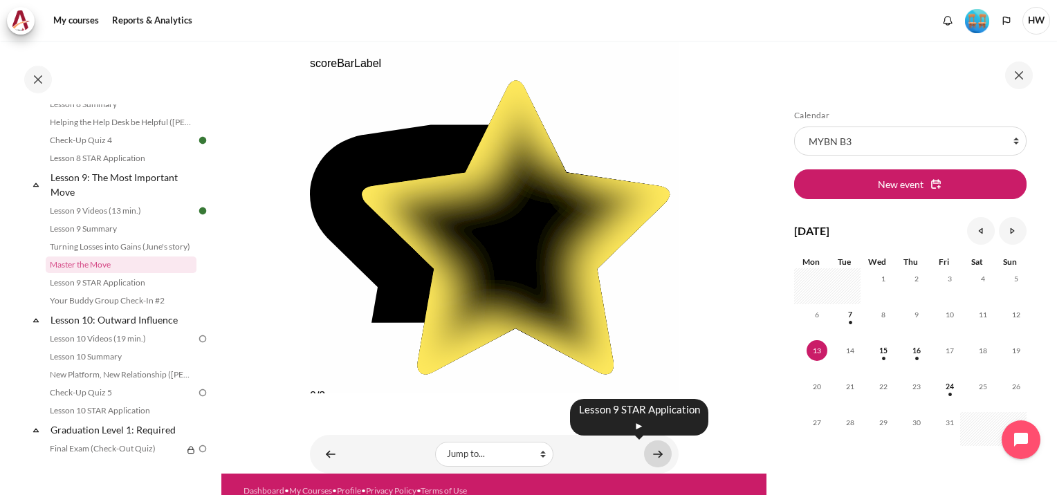
click at [647, 452] on link "Content" at bounding box center [658, 454] width 28 height 27
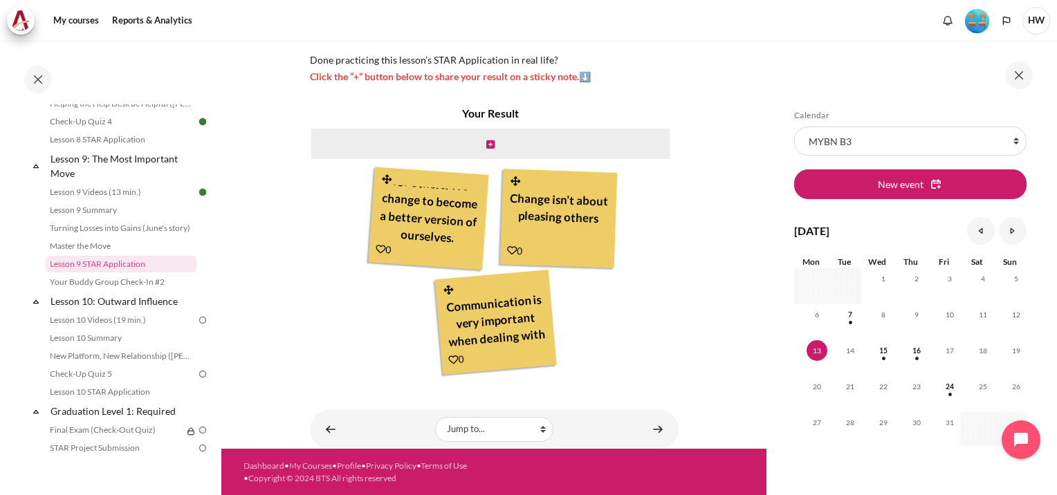
scroll to position [15, 0]
click at [116, 148] on link "Lesson 8 STAR Application" at bounding box center [121, 139] width 151 height 17
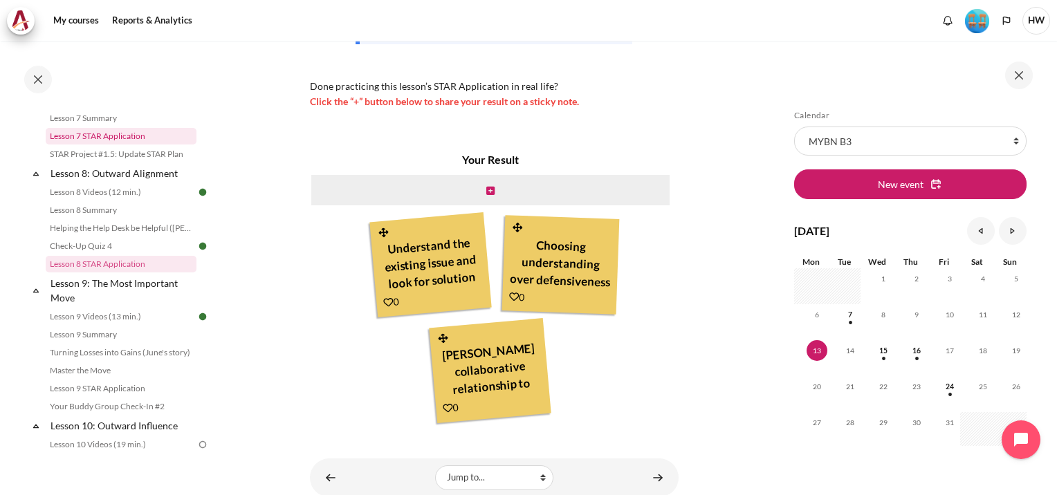
click at [129, 145] on link "Lesson 7 STAR Application" at bounding box center [121, 136] width 151 height 17
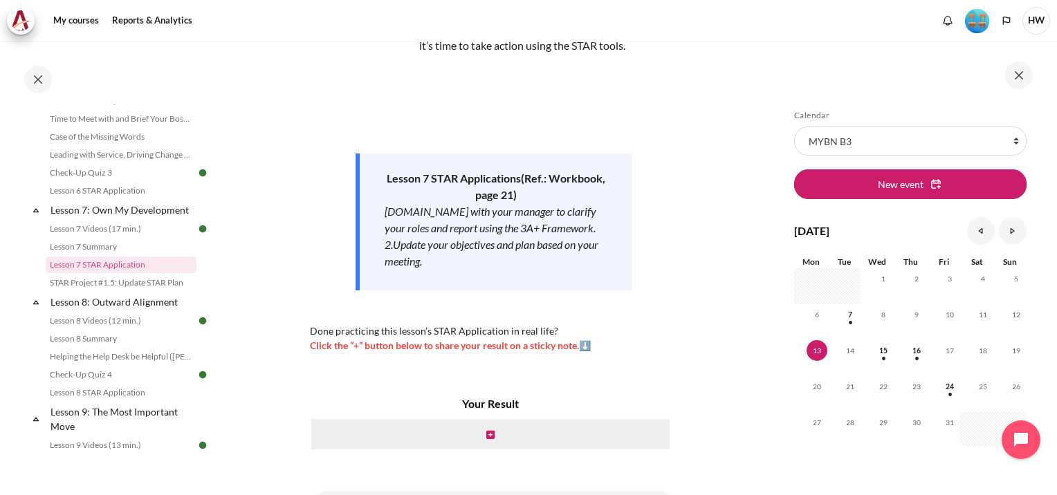
scroll to position [197, 0]
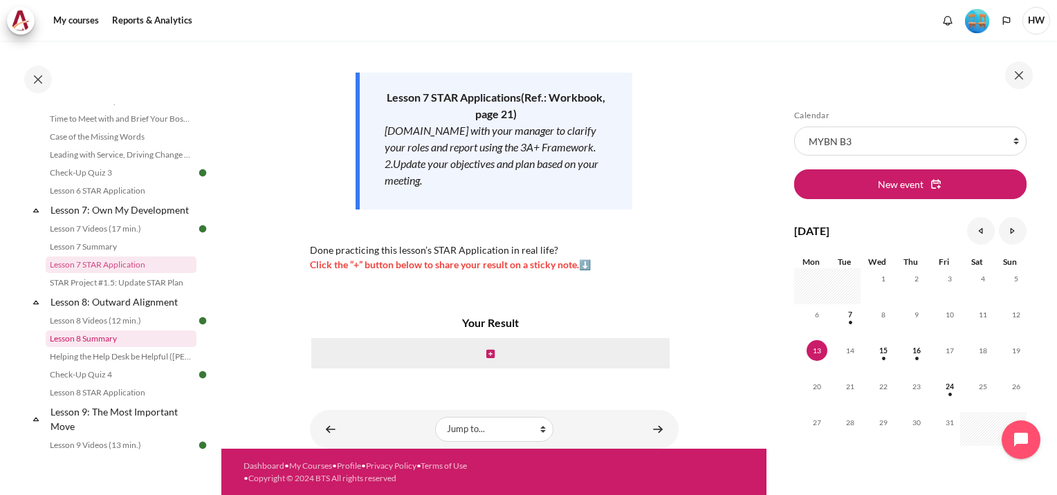
click at [102, 347] on link "Lesson 8 Summary" at bounding box center [121, 339] width 151 height 17
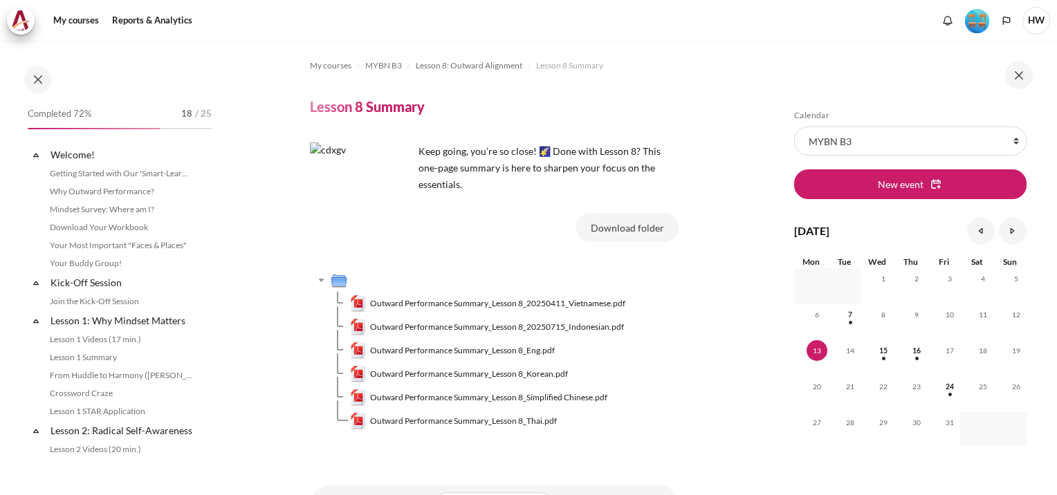
scroll to position [999, 0]
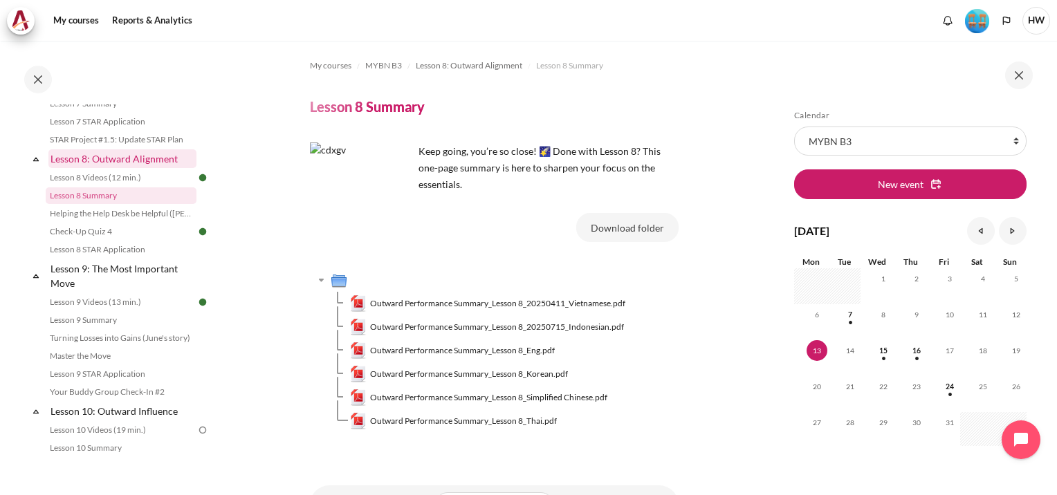
click at [160, 168] on link "Lesson 8: Outward Alignment" at bounding box center [122, 158] width 148 height 19
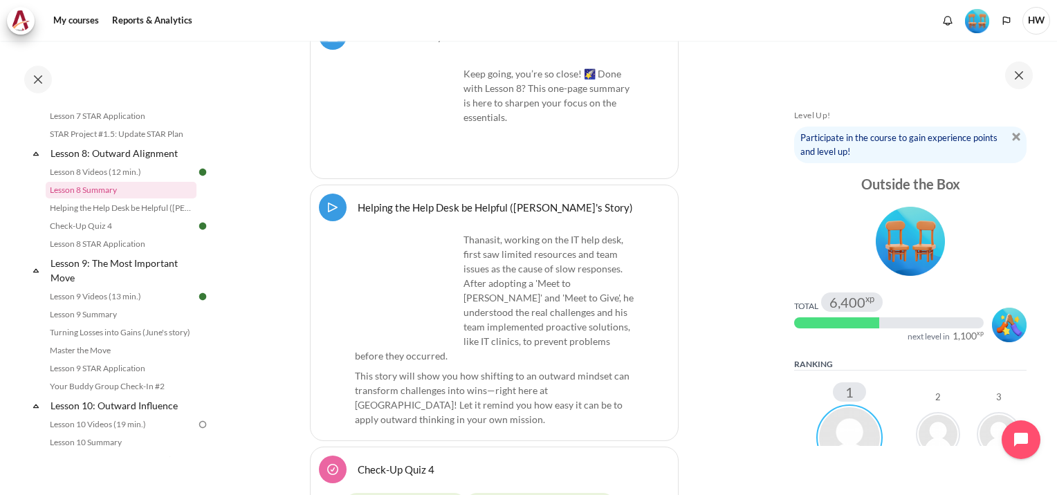
scroll to position [13133, 0]
click at [104, 252] on link "Lesson 8 STAR Application" at bounding box center [121, 244] width 151 height 17
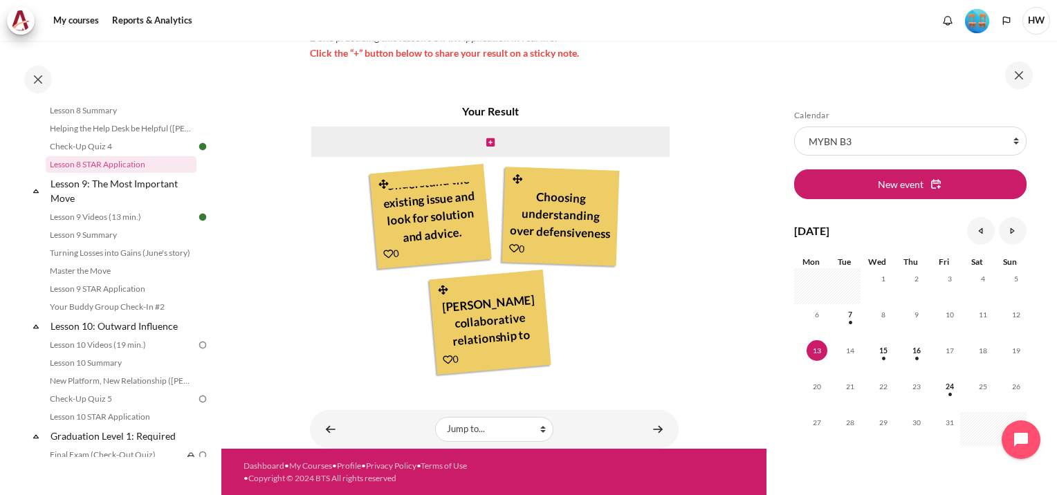
scroll to position [1098, 0]
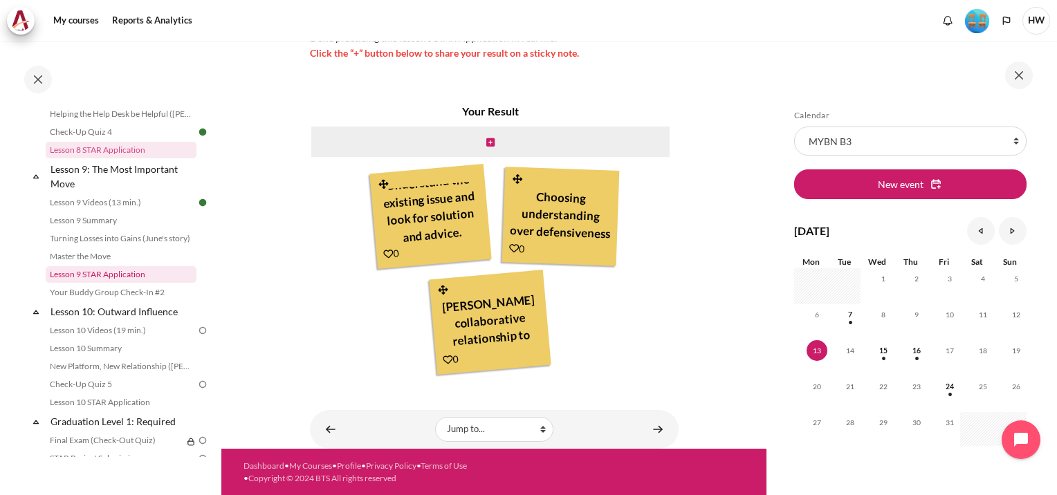
click at [118, 283] on link "Lesson 9 STAR Application" at bounding box center [121, 274] width 151 height 17
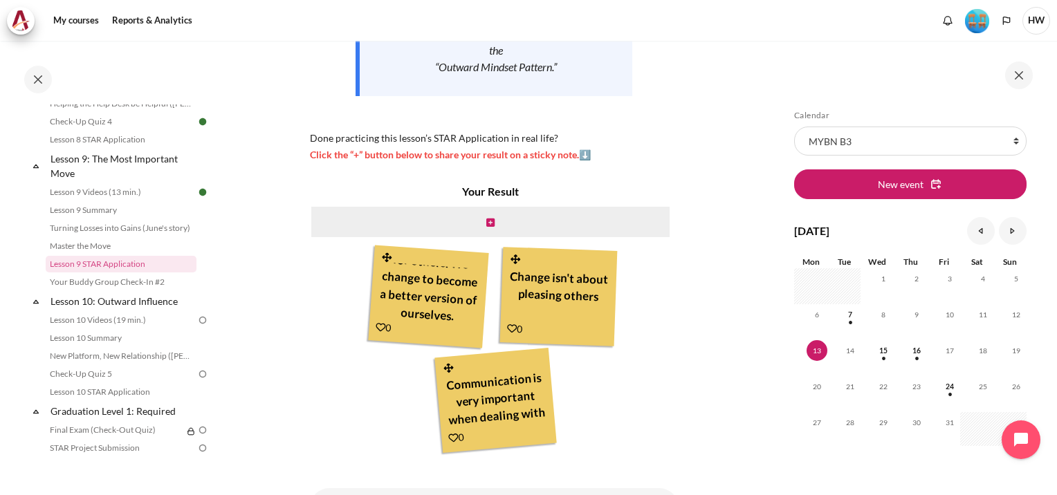
scroll to position [389, 0]
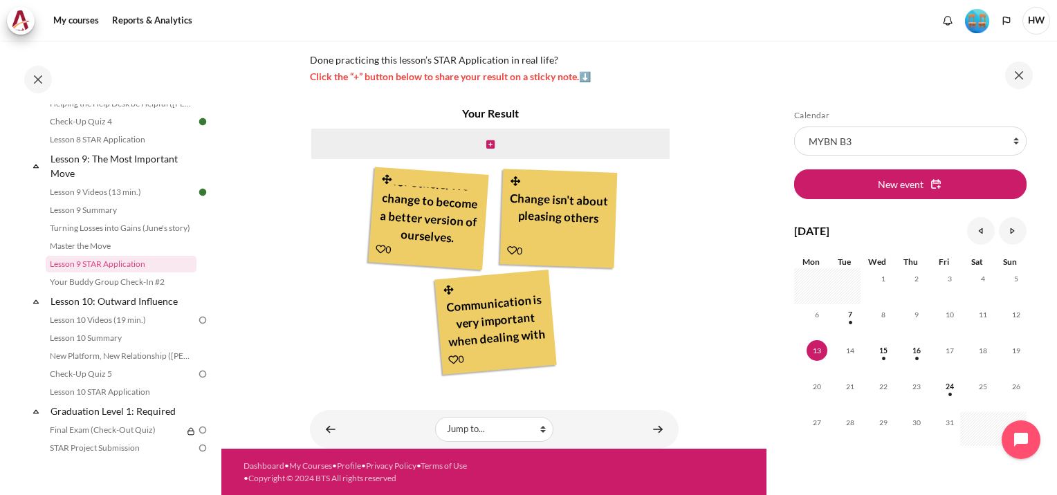
click at [717, 44] on section "My courses MYBN B3 Lesson 9: The Most Important Move Lesson 9 STAR Application …" at bounding box center [493, 50] width 545 height 797
click at [703, 144] on section "My courses MYBN B3 Lesson 9: The Most Important Move Lesson 9 STAR Application …" at bounding box center [493, 50] width 545 height 797
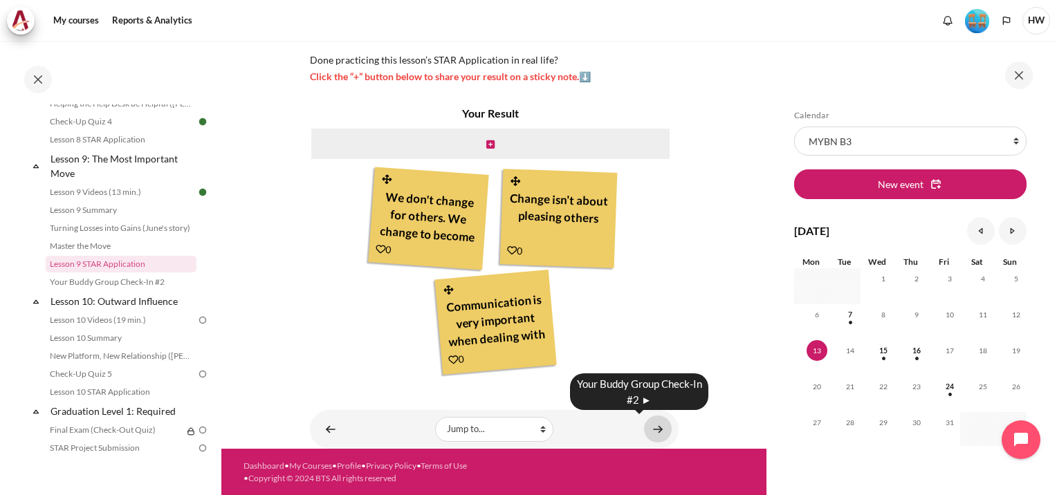
click at [652, 430] on link "Content" at bounding box center [658, 429] width 28 height 27
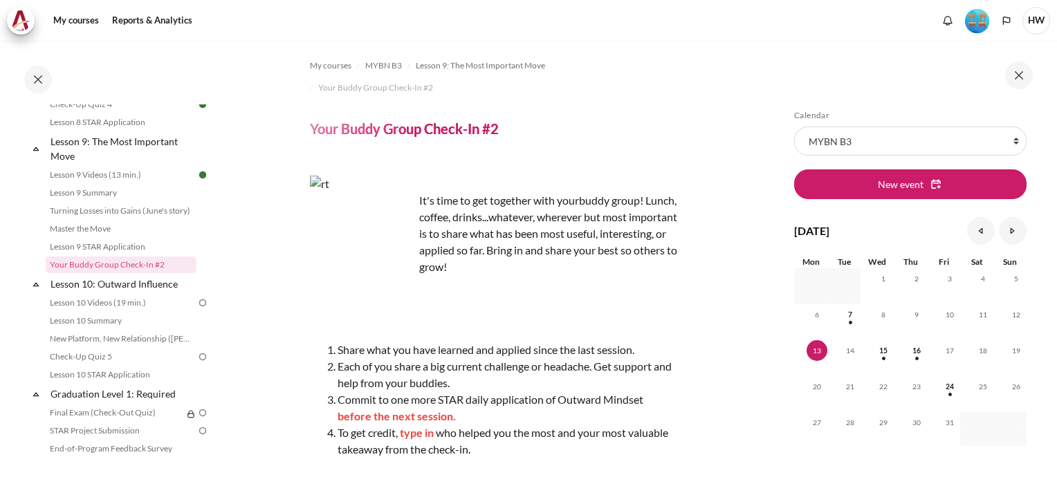
scroll to position [205, 0]
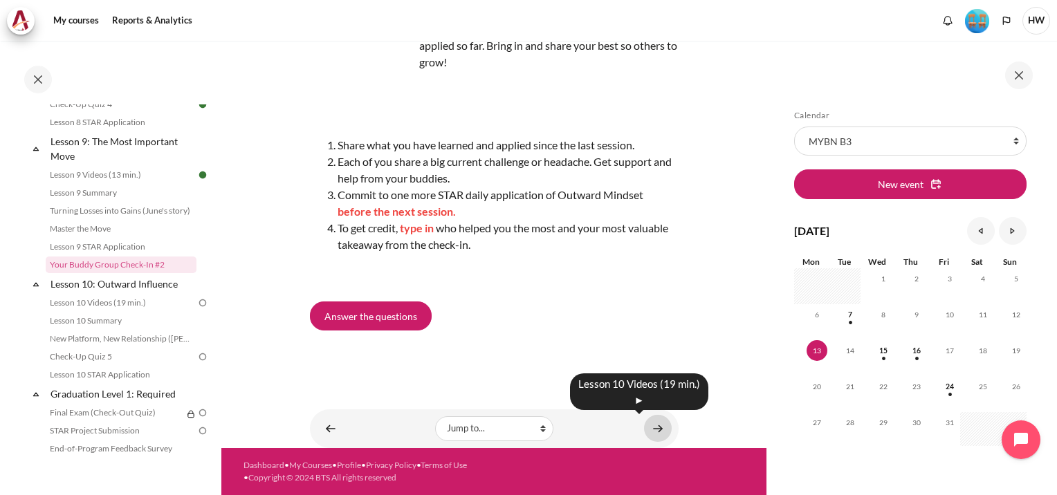
click at [655, 425] on link "Content" at bounding box center [658, 428] width 28 height 27
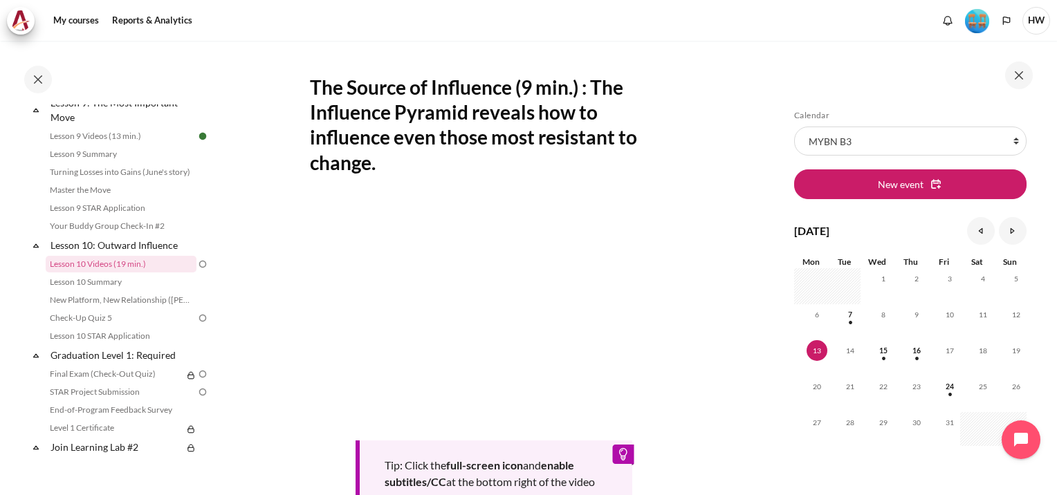
scroll to position [533, 0]
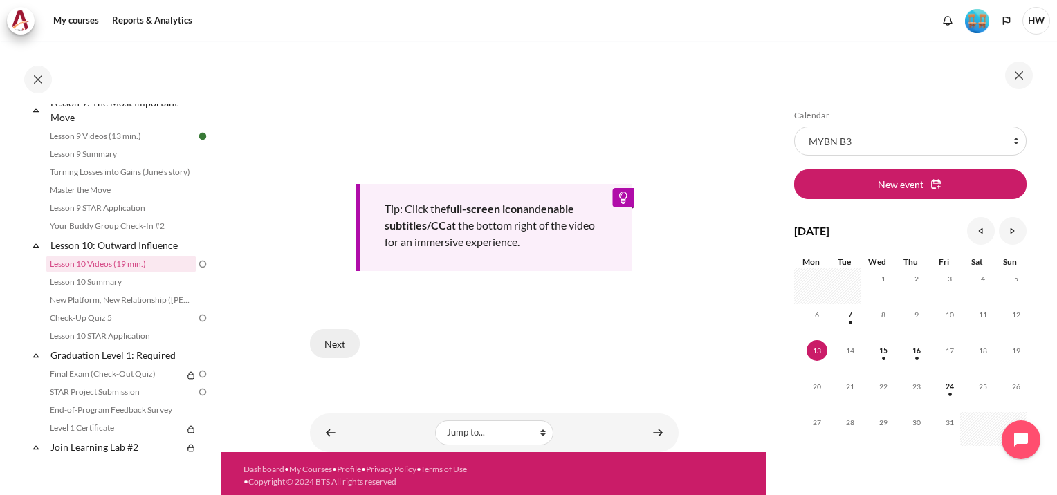
click at [329, 330] on button "Next" at bounding box center [335, 343] width 50 height 29
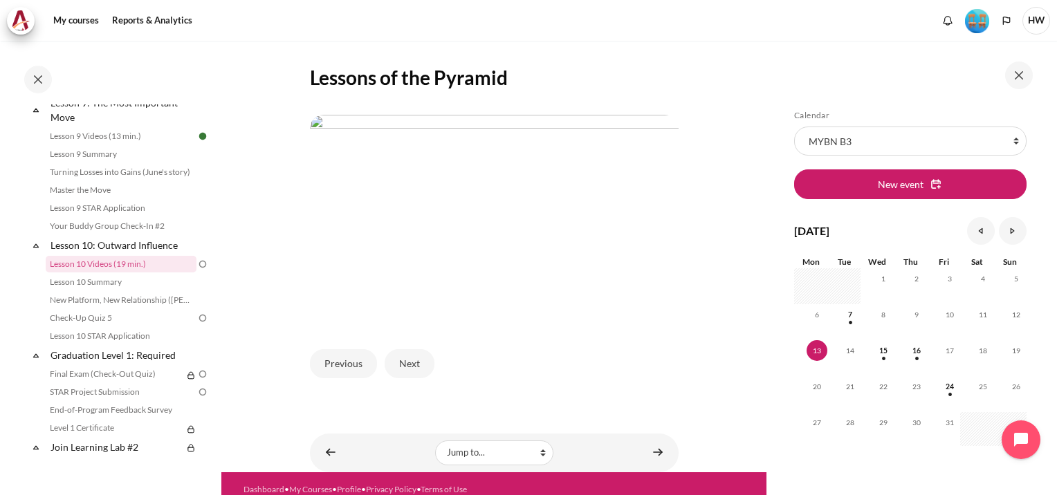
scroll to position [330, 0]
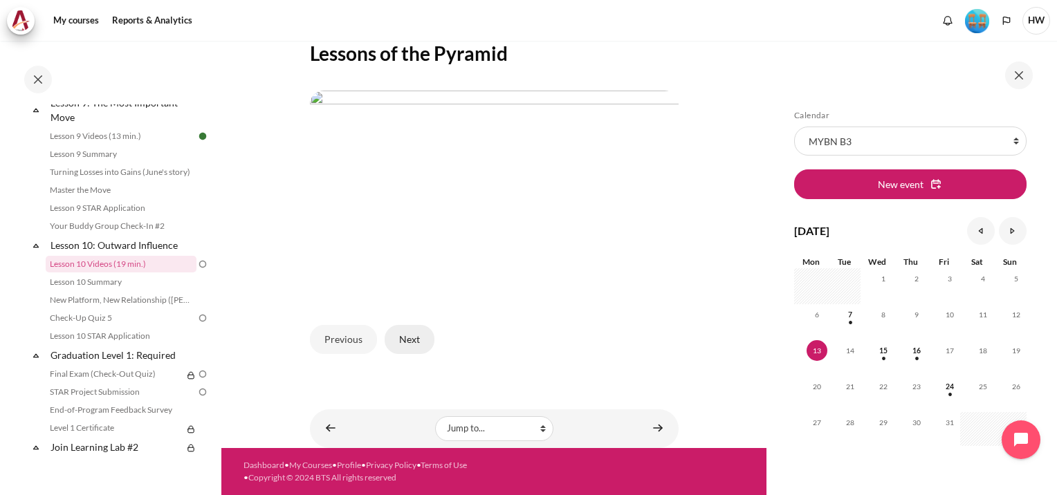
click at [402, 347] on button "Next" at bounding box center [410, 339] width 50 height 29
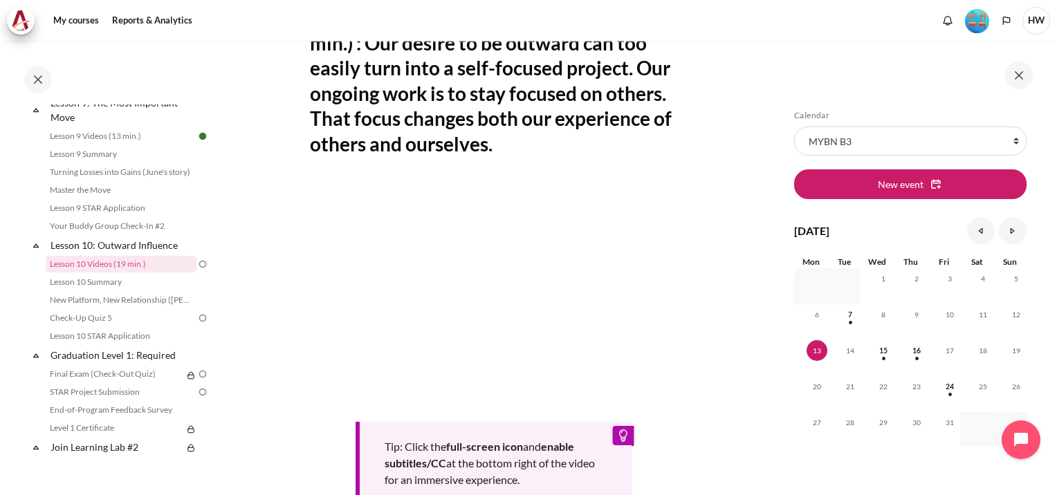
scroll to position [208, 0]
